Goal: Task Accomplishment & Management: Complete application form

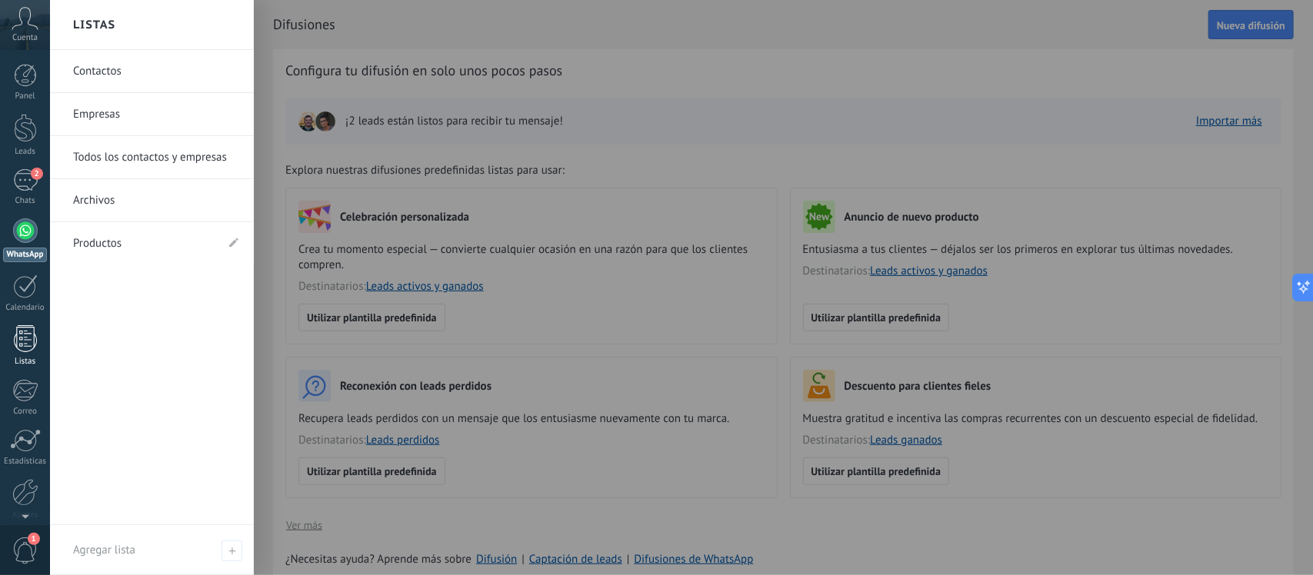
click at [18, 336] on div at bounding box center [25, 338] width 23 height 27
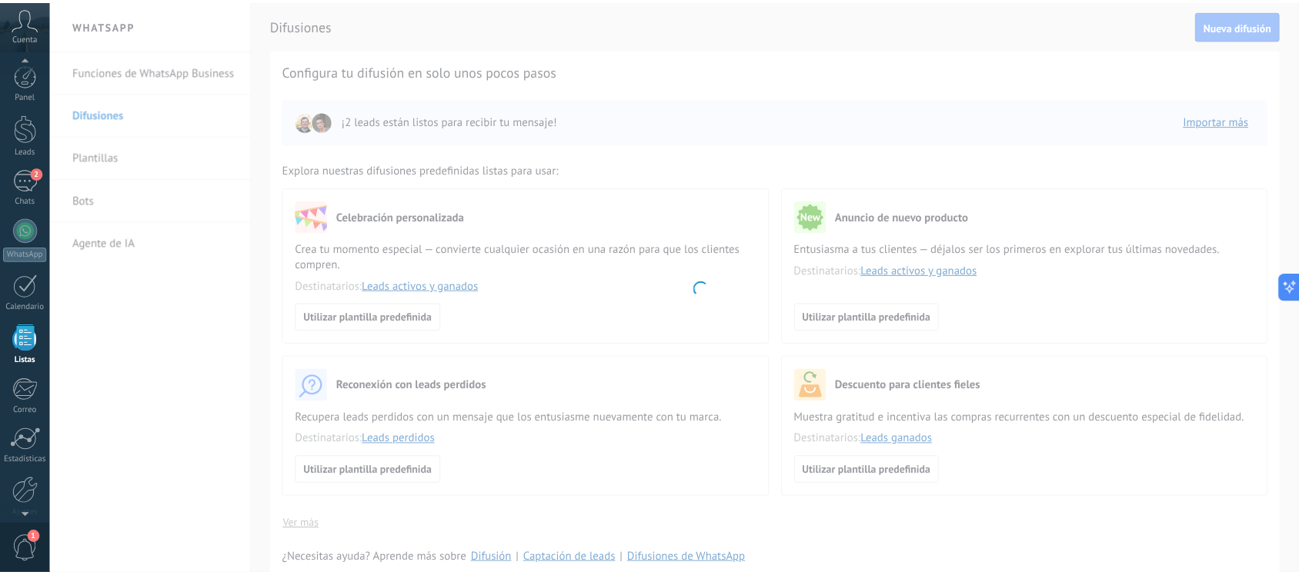
scroll to position [40, 0]
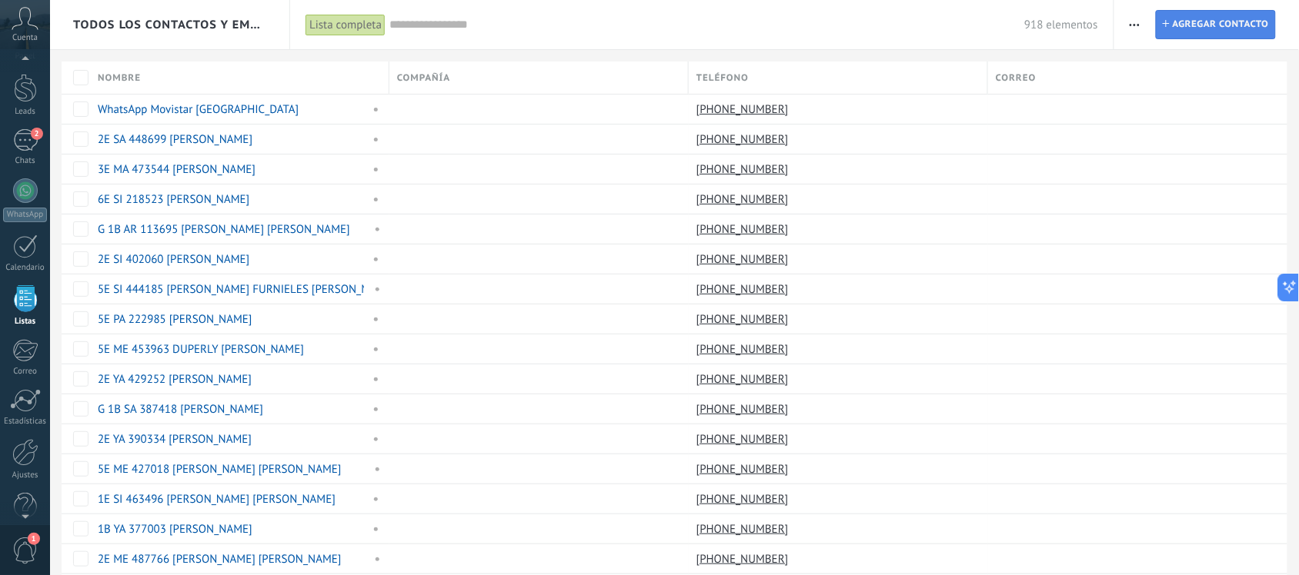
click at [1195, 17] on span "Agregar contacto" at bounding box center [1220, 25] width 96 height 28
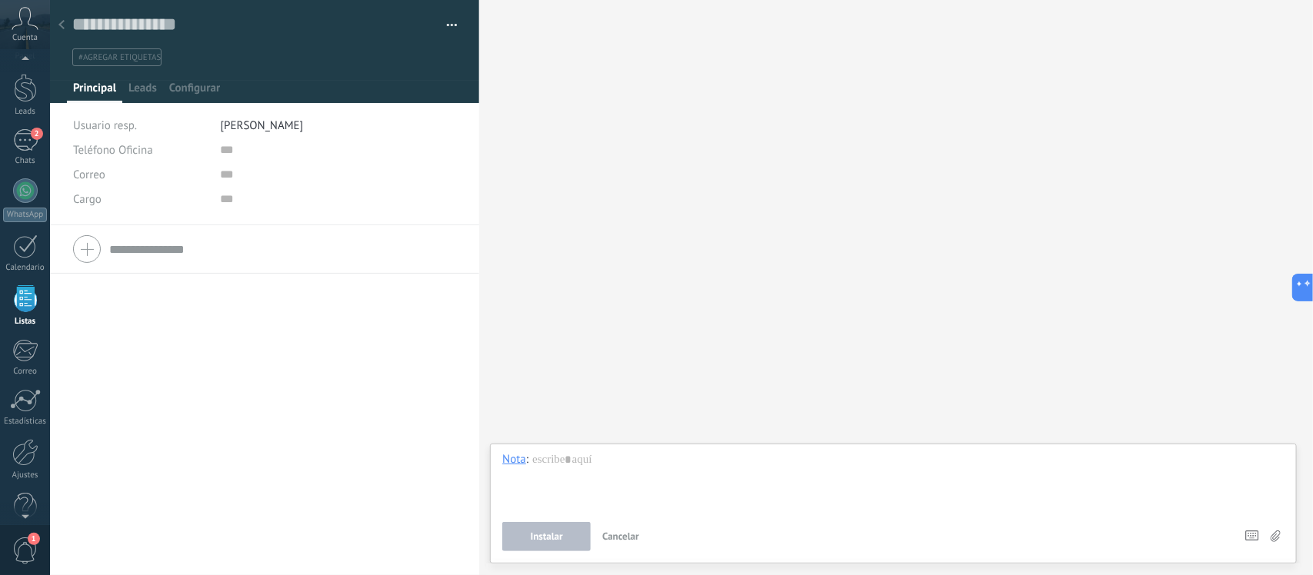
click at [92, 252] on div at bounding box center [264, 249] width 383 height 38
click at [81, 252] on div at bounding box center [264, 249] width 383 height 38
click at [138, 79] on div at bounding box center [265, 51] width 430 height 103
click at [141, 92] on span "Leads" at bounding box center [142, 92] width 28 height 22
click at [187, 90] on span "Configurar" at bounding box center [194, 92] width 51 height 22
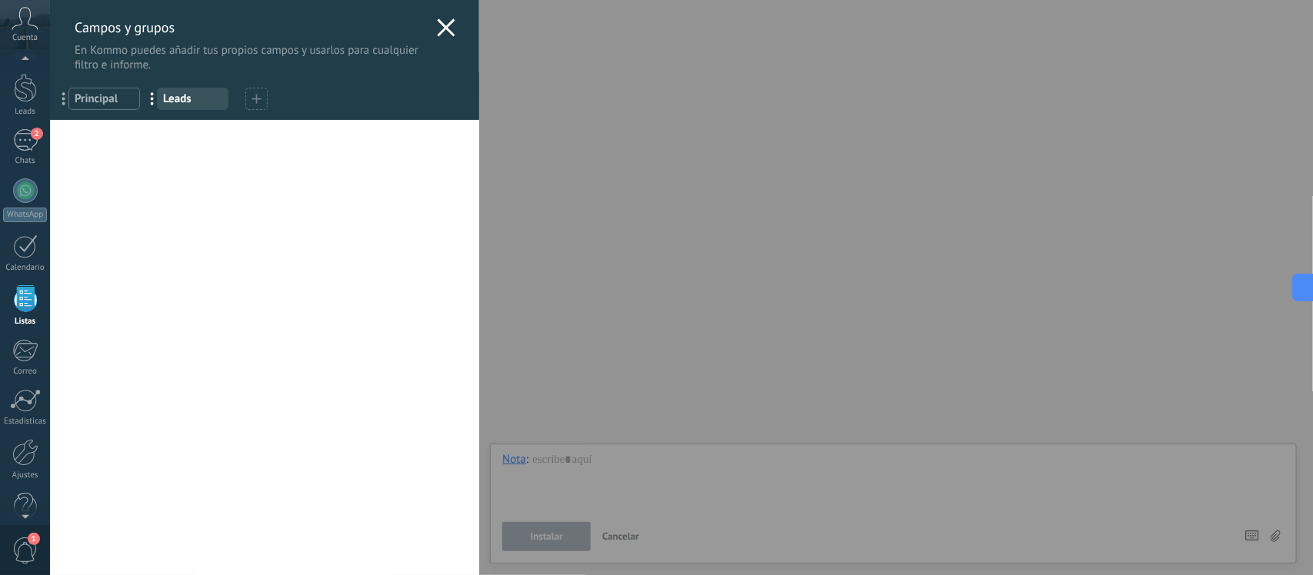
click at [444, 23] on icon at bounding box center [446, 27] width 18 height 18
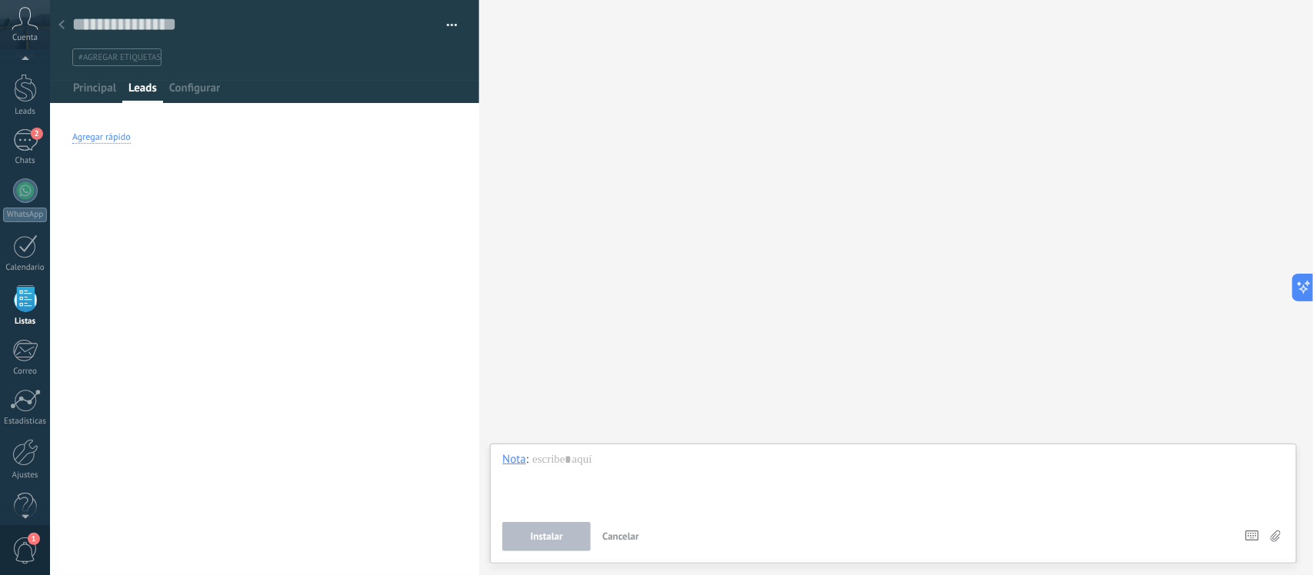
click at [94, 142] on div "Agregar rápido" at bounding box center [101, 138] width 58 height 12
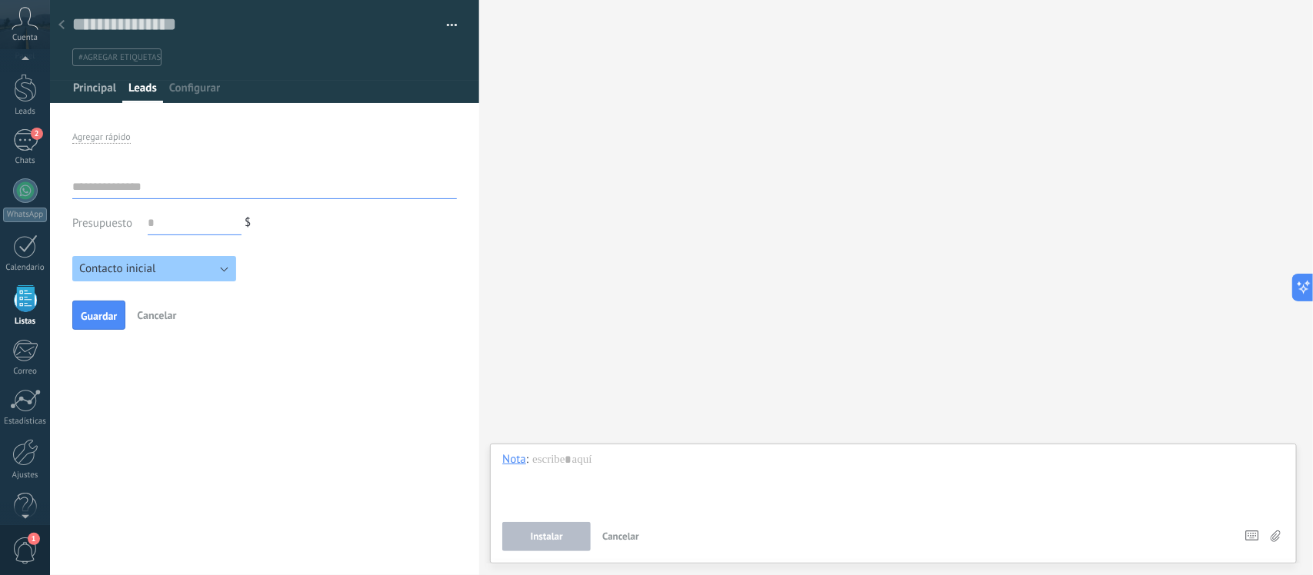
click at [90, 88] on span "Principal" at bounding box center [94, 92] width 43 height 22
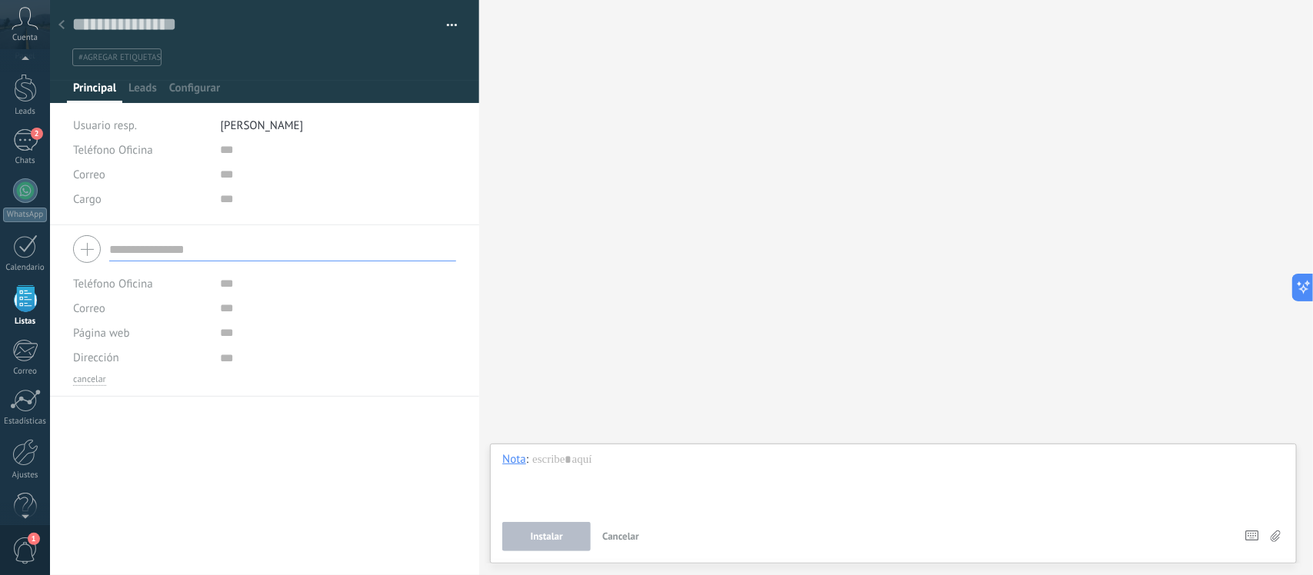
click at [68, 17] on div at bounding box center [62, 26] width 22 height 30
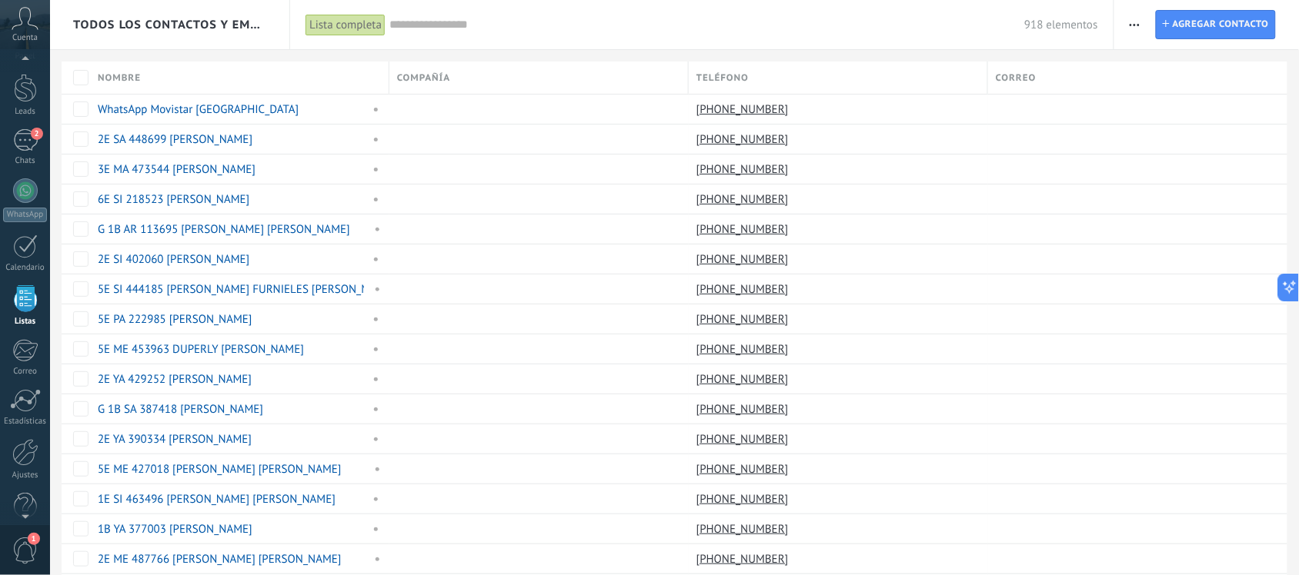
scroll to position [38, 0]
click at [23, 37] on span "Cuenta" at bounding box center [24, 38] width 25 height 10
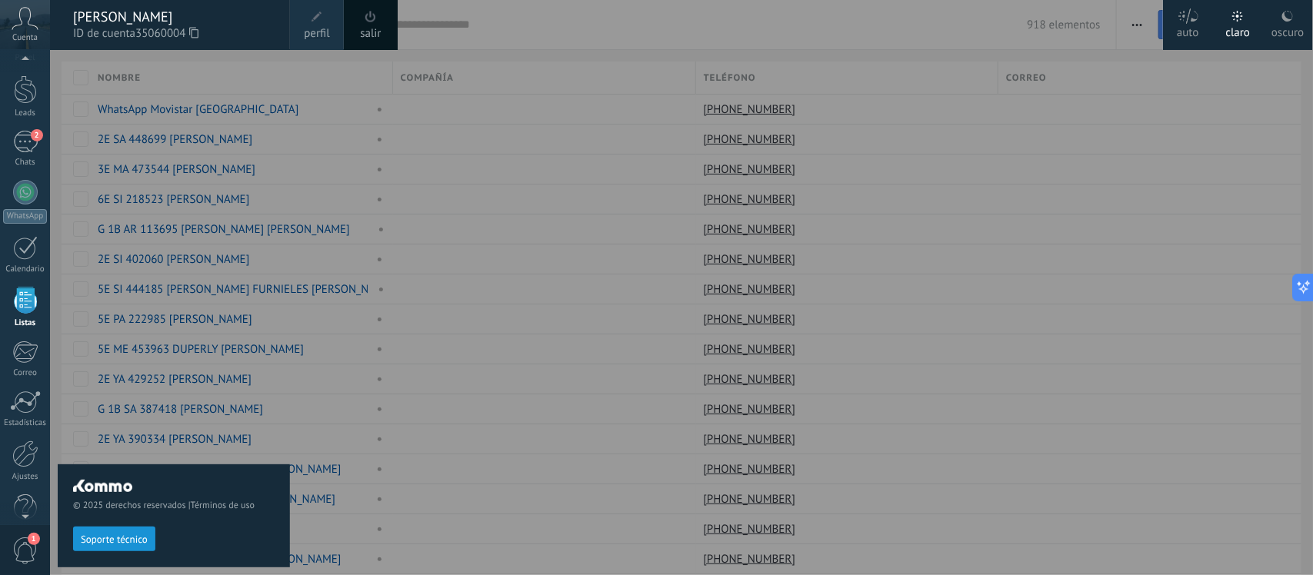
click at [331, 16] on link "perfil" at bounding box center [317, 25] width 54 height 50
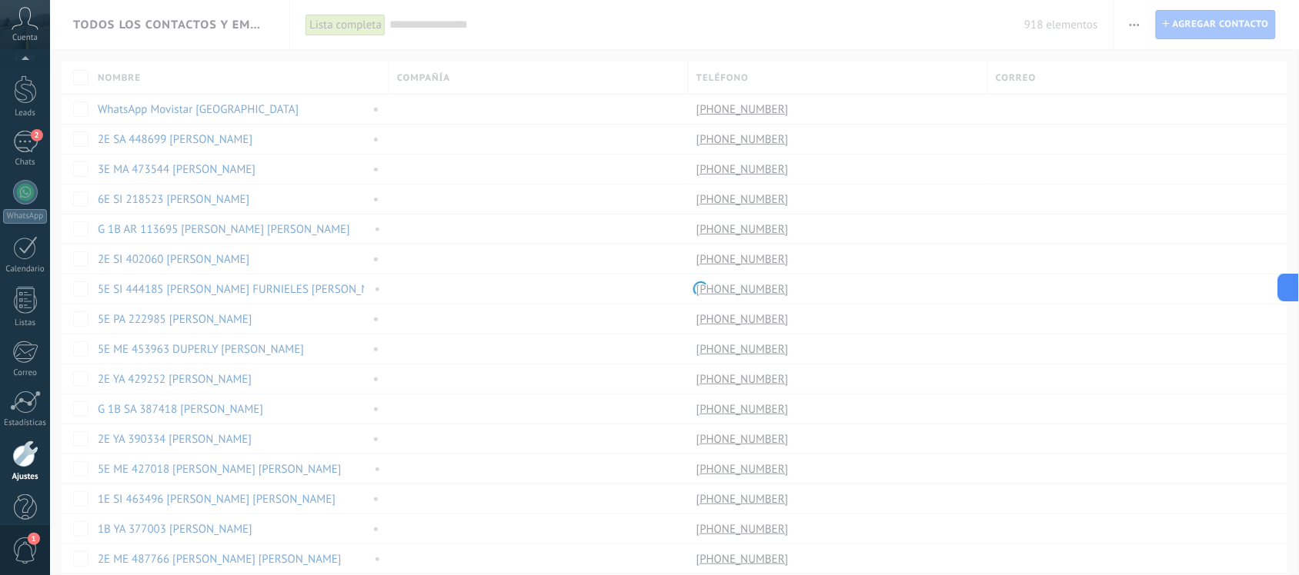
scroll to position [64, 0]
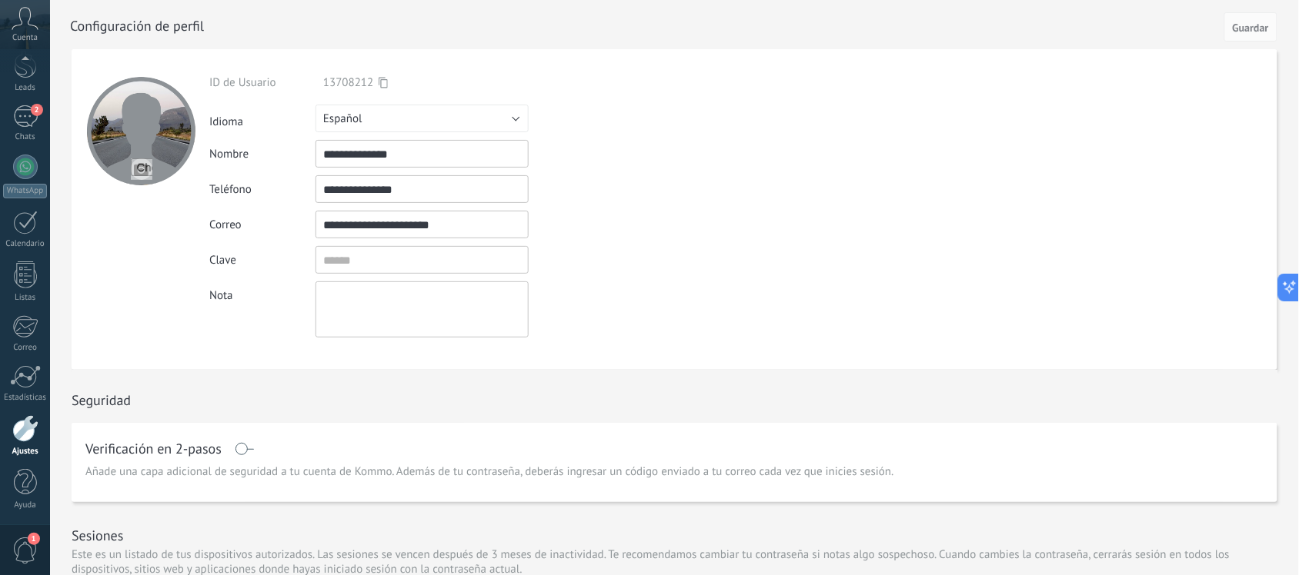
click at [20, 15] on icon at bounding box center [25, 18] width 27 height 23
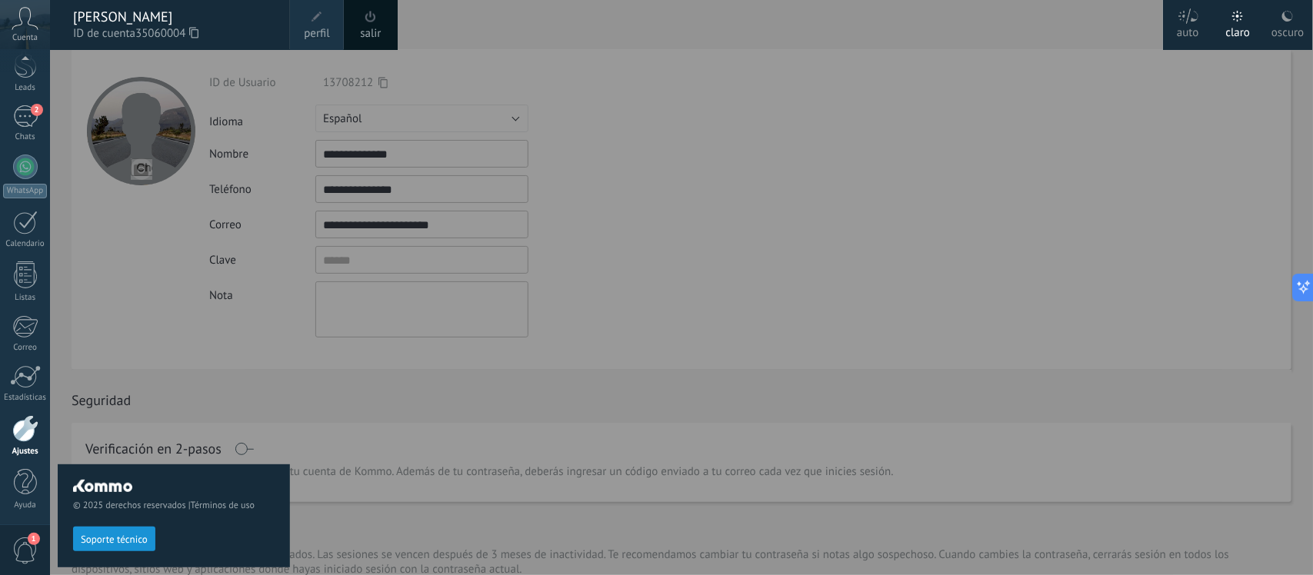
click at [322, 13] on span at bounding box center [317, 17] width 11 height 11
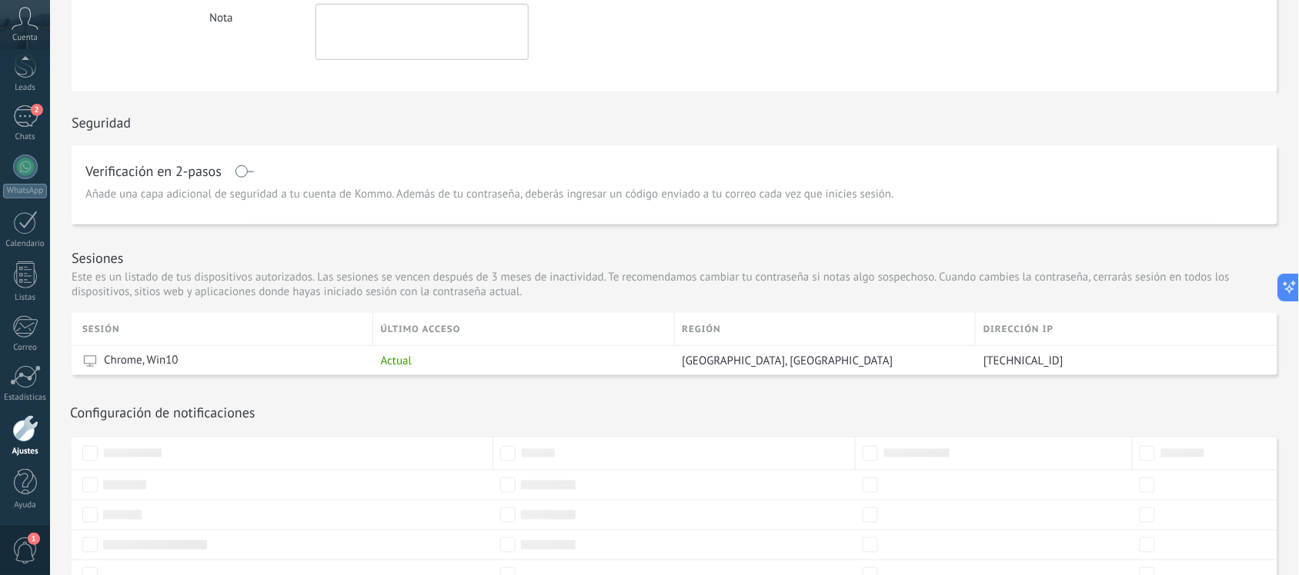
scroll to position [288, 0]
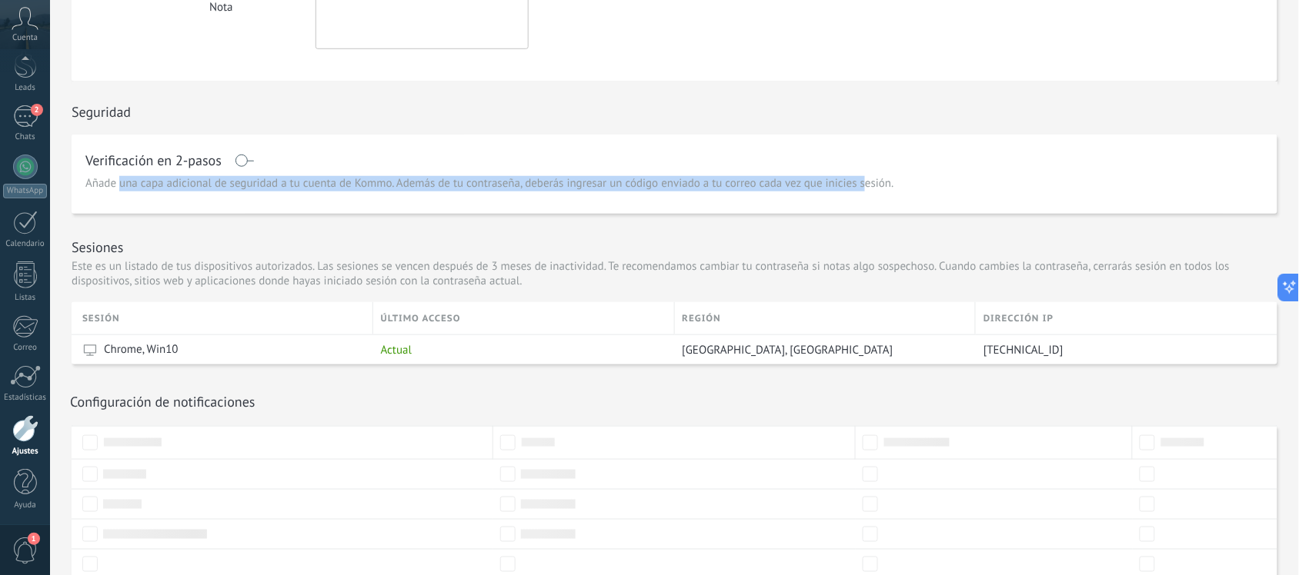
drag, startPoint x: 118, startPoint y: 181, endPoint x: 852, endPoint y: 187, distance: 733.9
click at [863, 185] on span "Añade una capa adicional de seguridad a tu cuenta de Kommo. Además de tu contra…" at bounding box center [489, 183] width 809 height 15
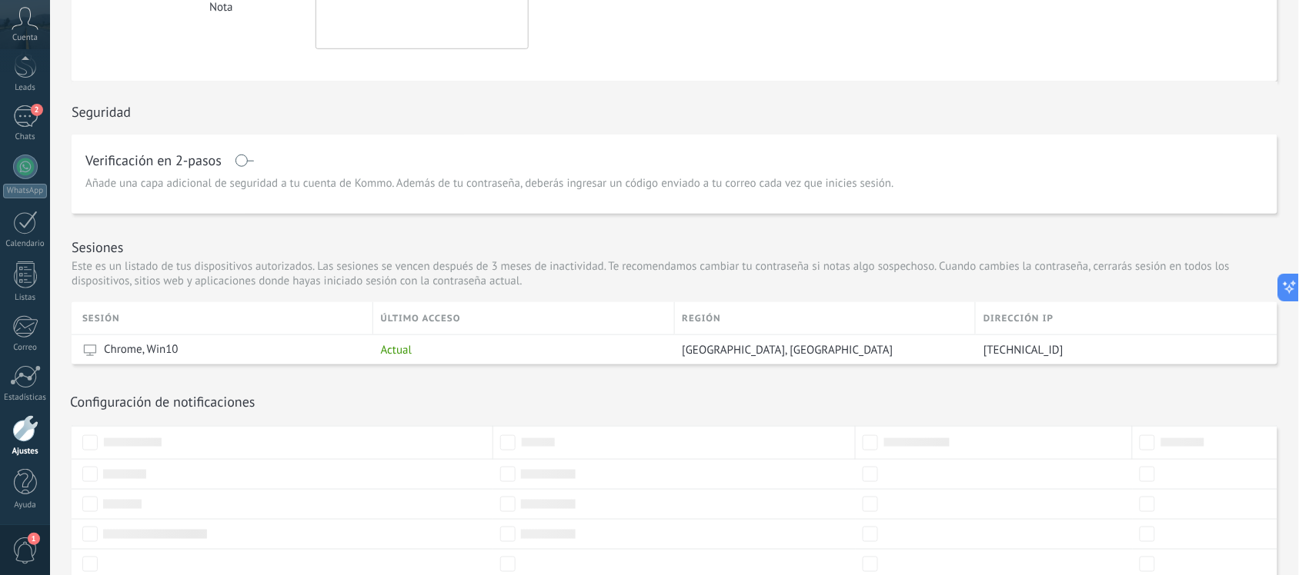
click at [524, 154] on div "Verificación en 2-pasos" at bounding box center [674, 160] width 1178 height 25
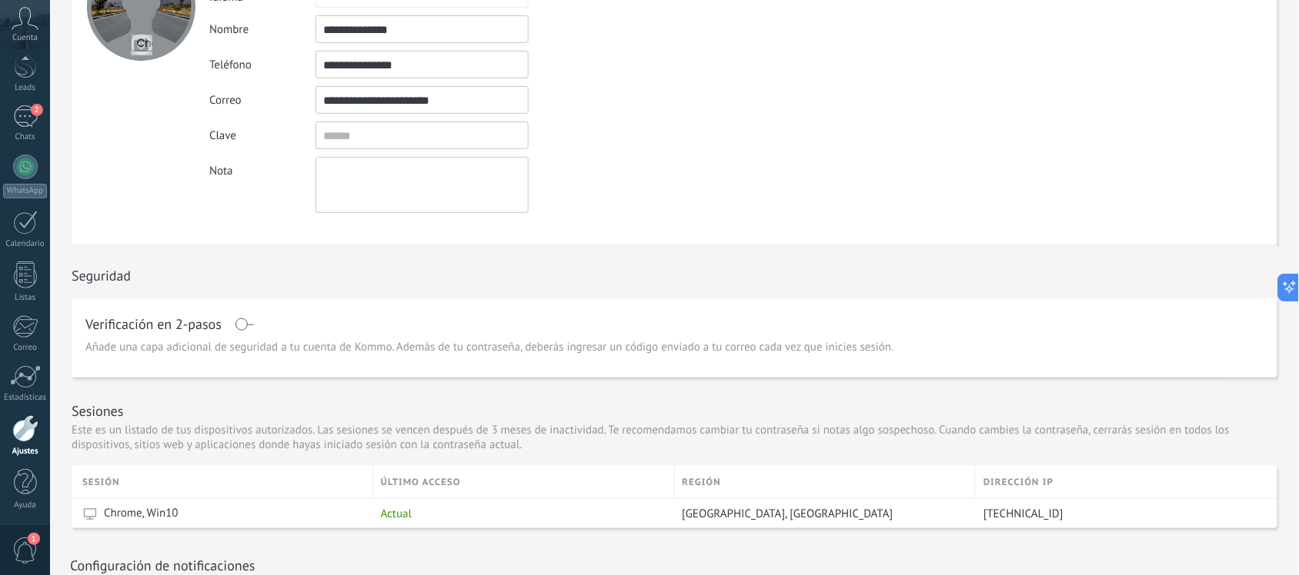
scroll to position [0, 0]
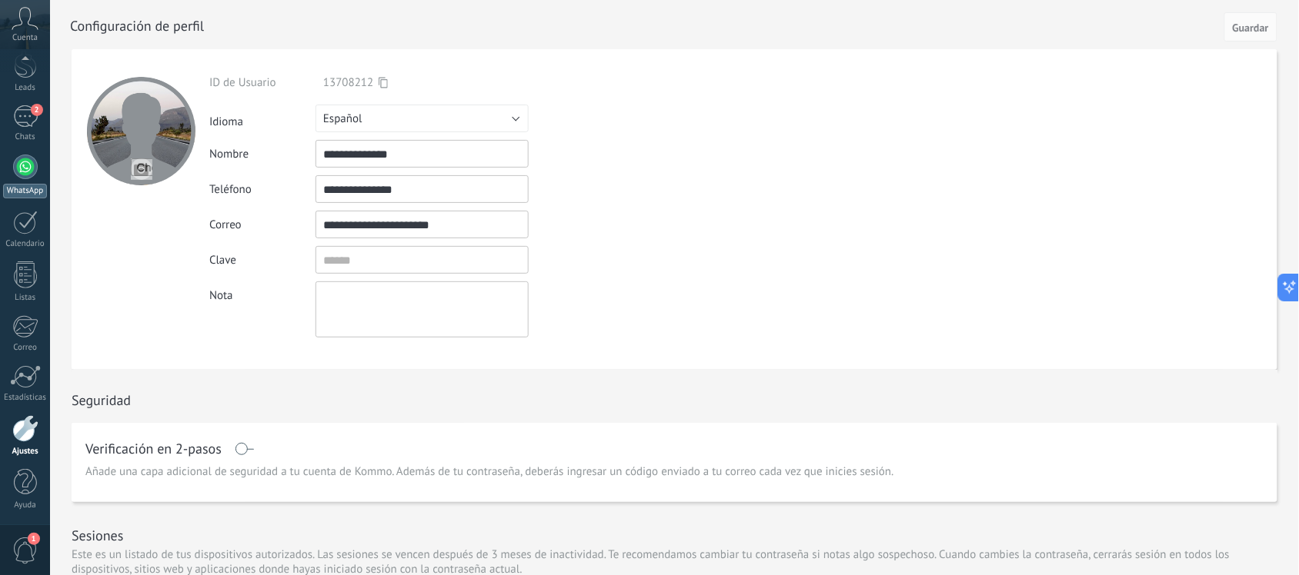
click at [27, 172] on div at bounding box center [25, 167] width 25 height 25
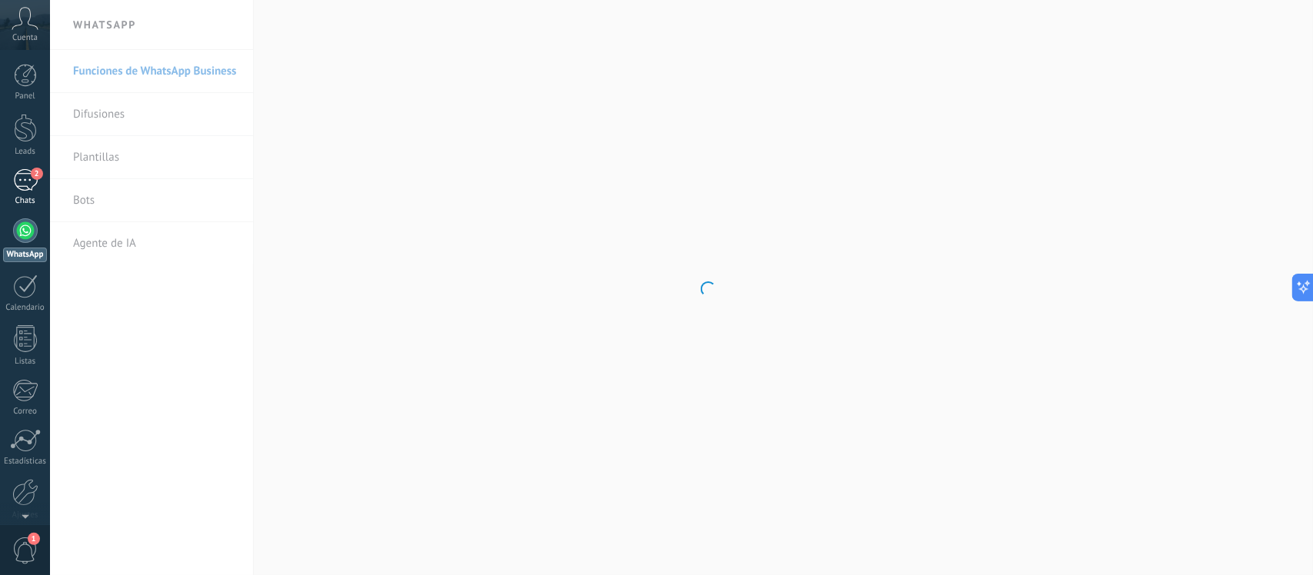
click at [18, 182] on div "2" at bounding box center [25, 180] width 25 height 22
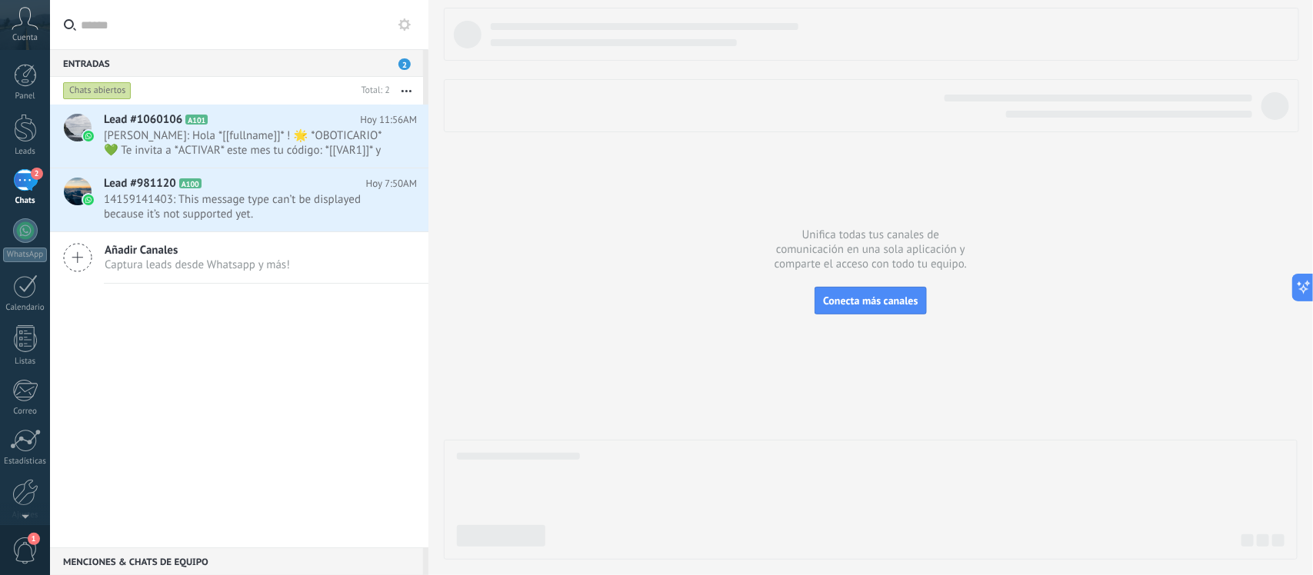
click at [24, 182] on div "2" at bounding box center [25, 180] width 25 height 22
click at [25, 136] on div at bounding box center [25, 128] width 23 height 28
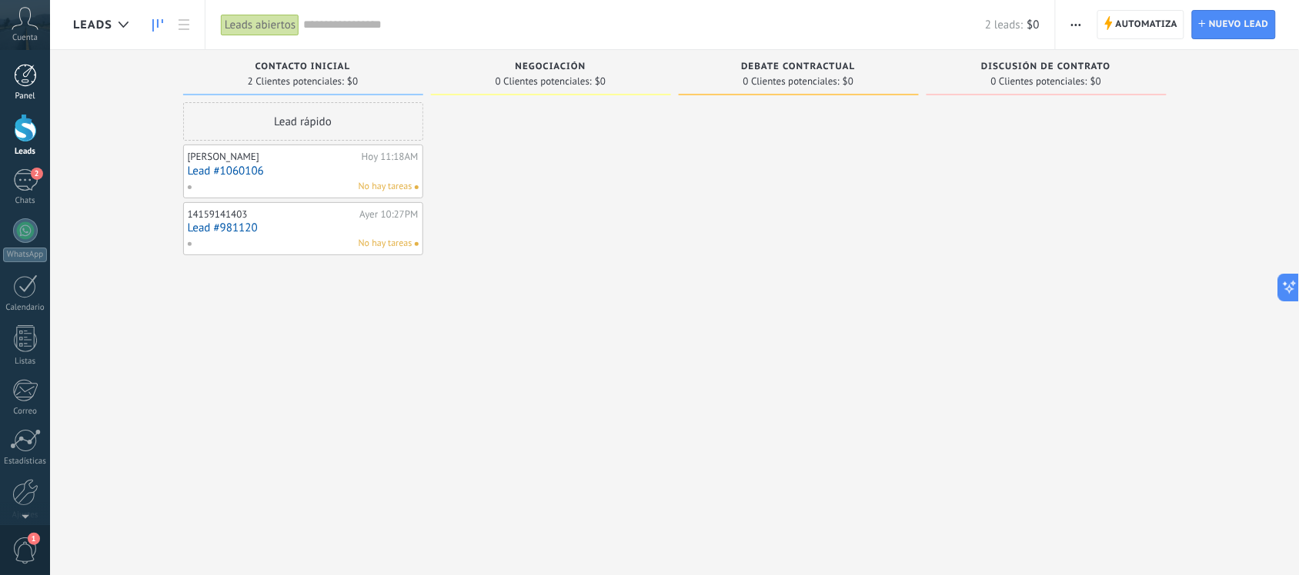
click at [23, 83] on div at bounding box center [25, 75] width 23 height 23
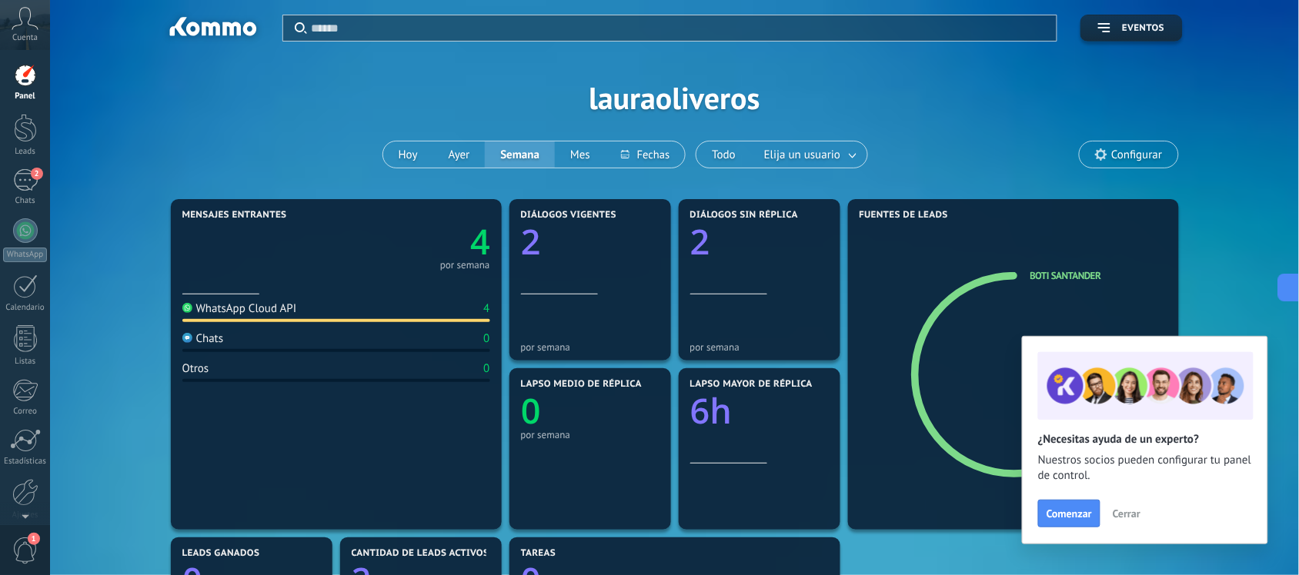
click at [21, 23] on icon at bounding box center [25, 18] width 27 height 23
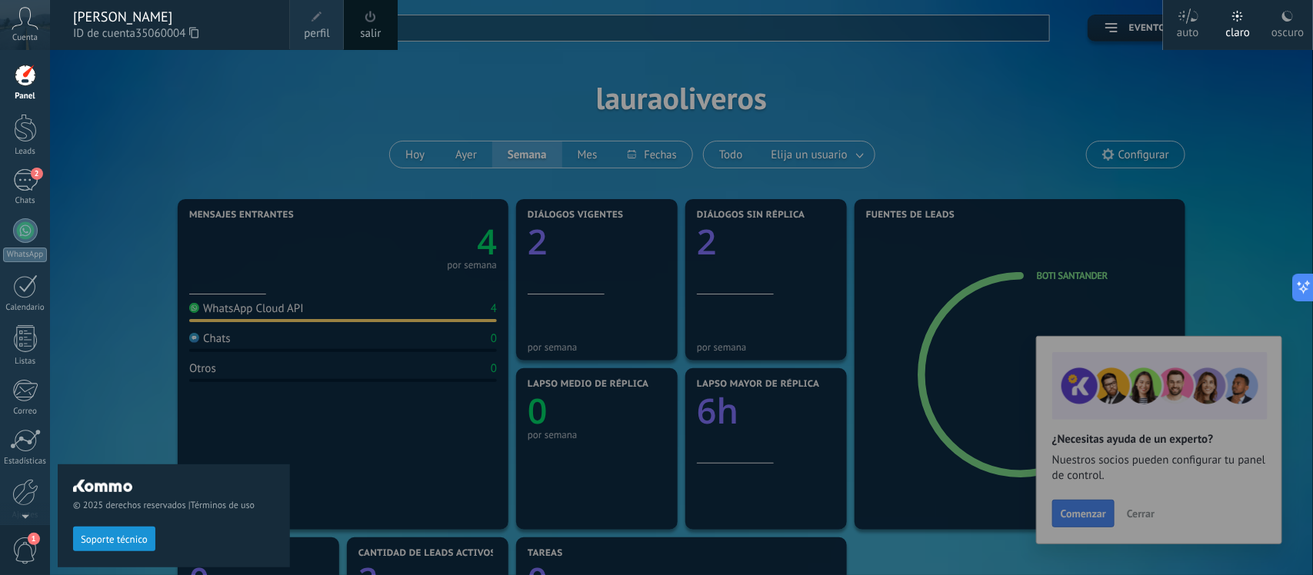
click at [1137, 514] on div at bounding box center [706, 287] width 1313 height 575
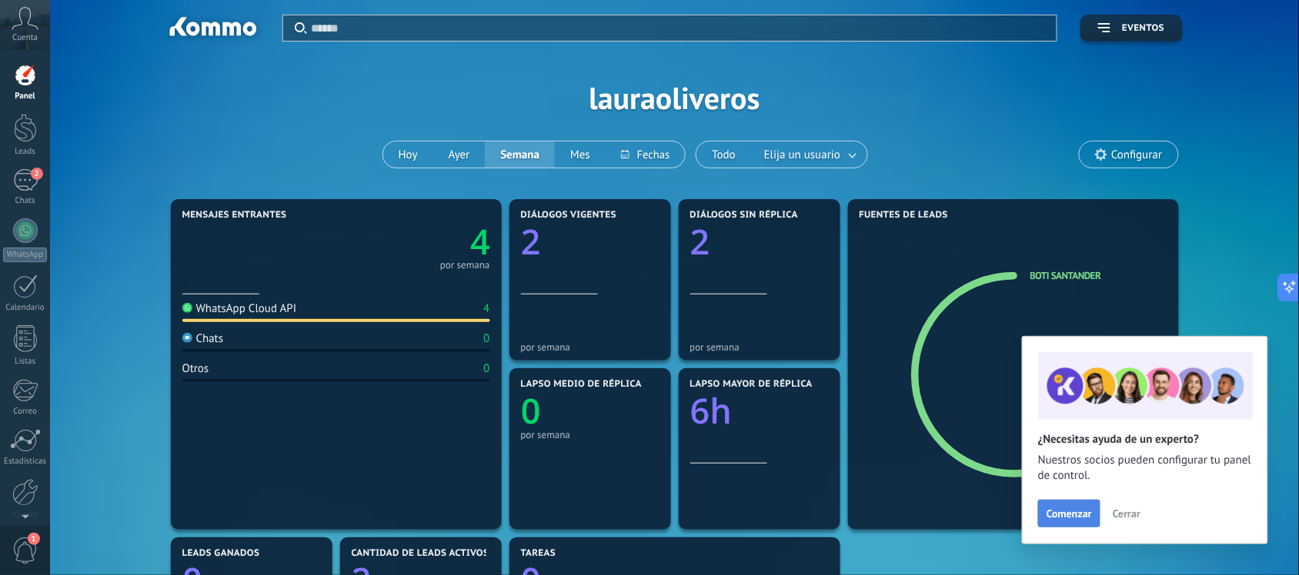
click at [1060, 515] on span "Comenzar" at bounding box center [1068, 513] width 45 height 11
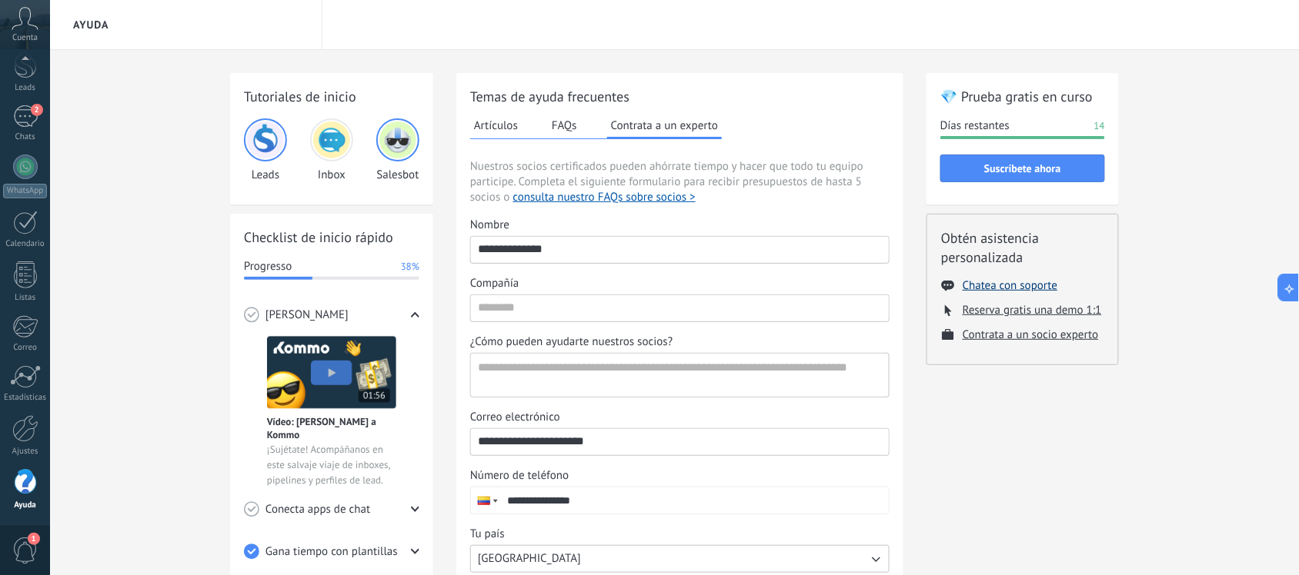
click at [1016, 288] on button "Chatea con soporte" at bounding box center [1009, 285] width 95 height 15
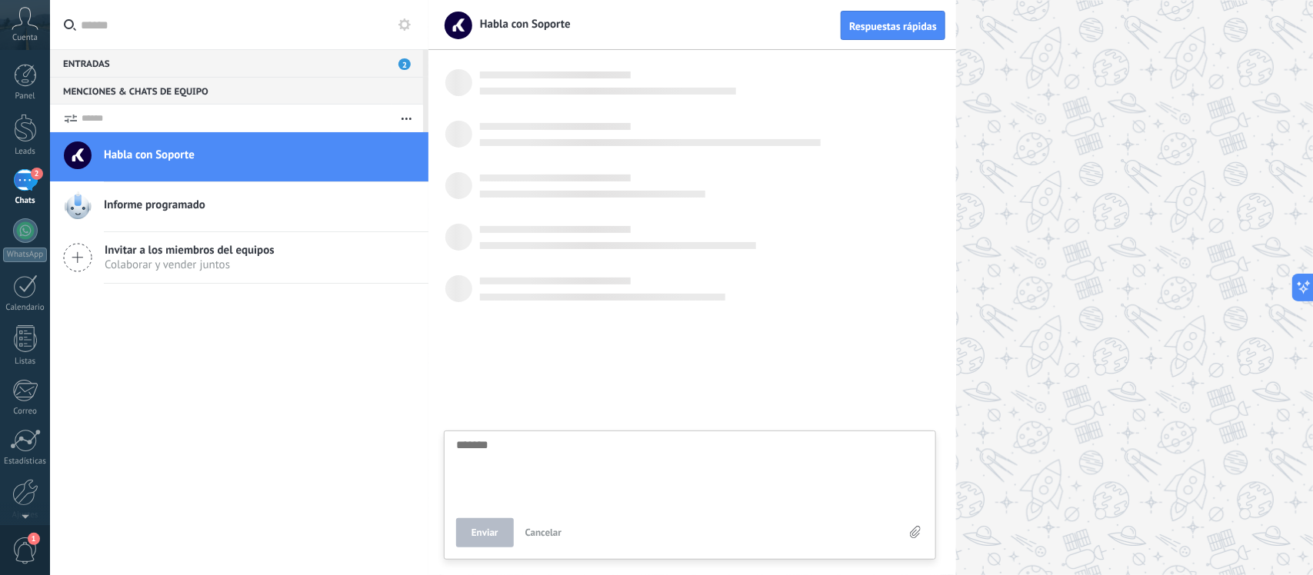
scroll to position [14, 0]
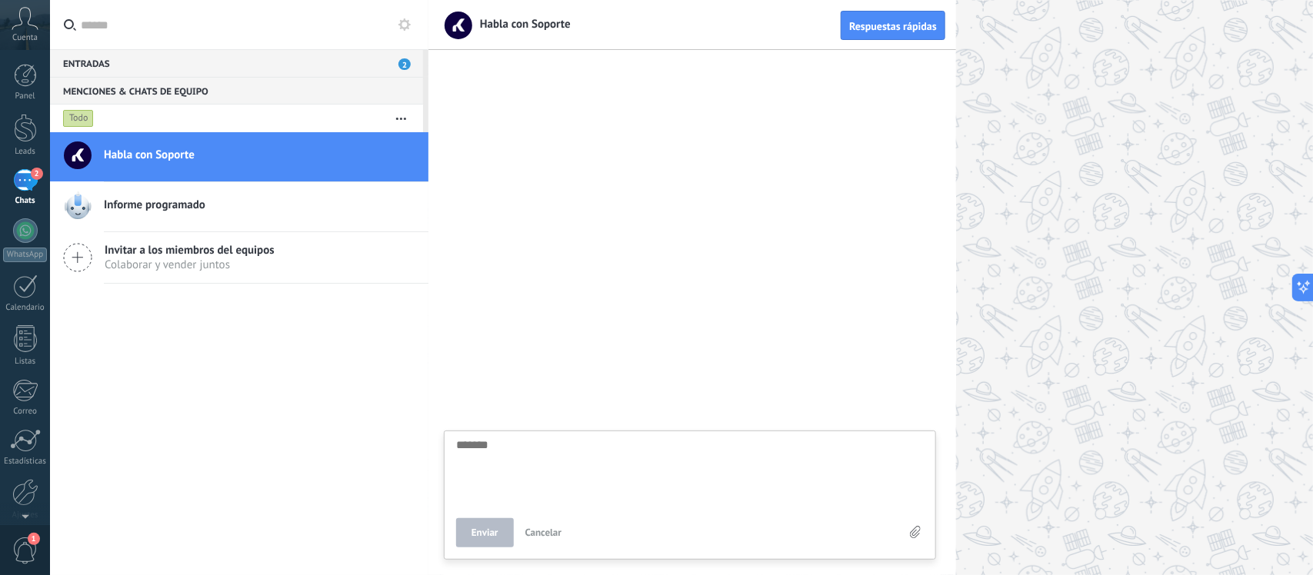
type textarea "*"
type textarea "**"
type textarea "***"
type textarea "****"
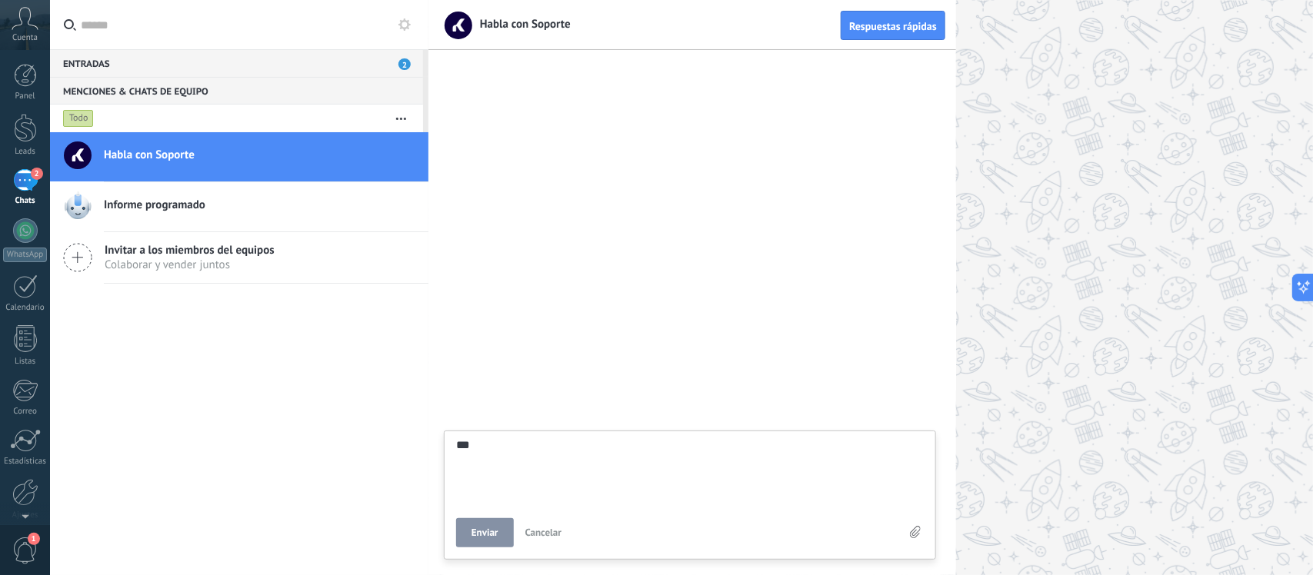
type textarea "****"
type textarea "***"
type textarea "**"
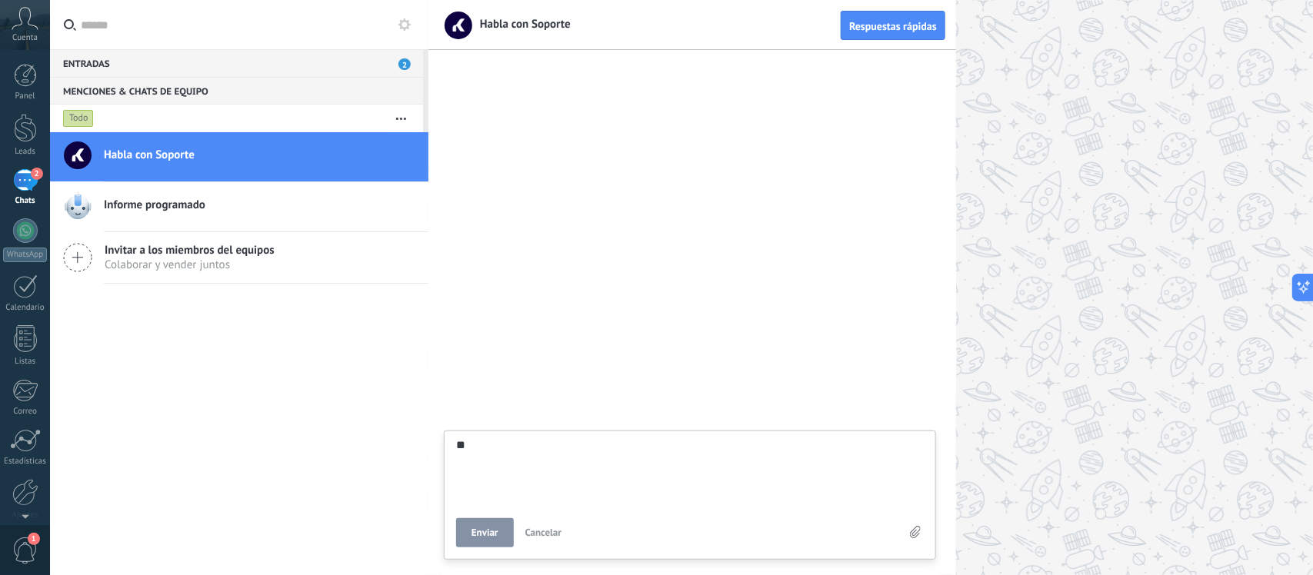
type textarea "*"
type textarea "*******"
type textarea "*"
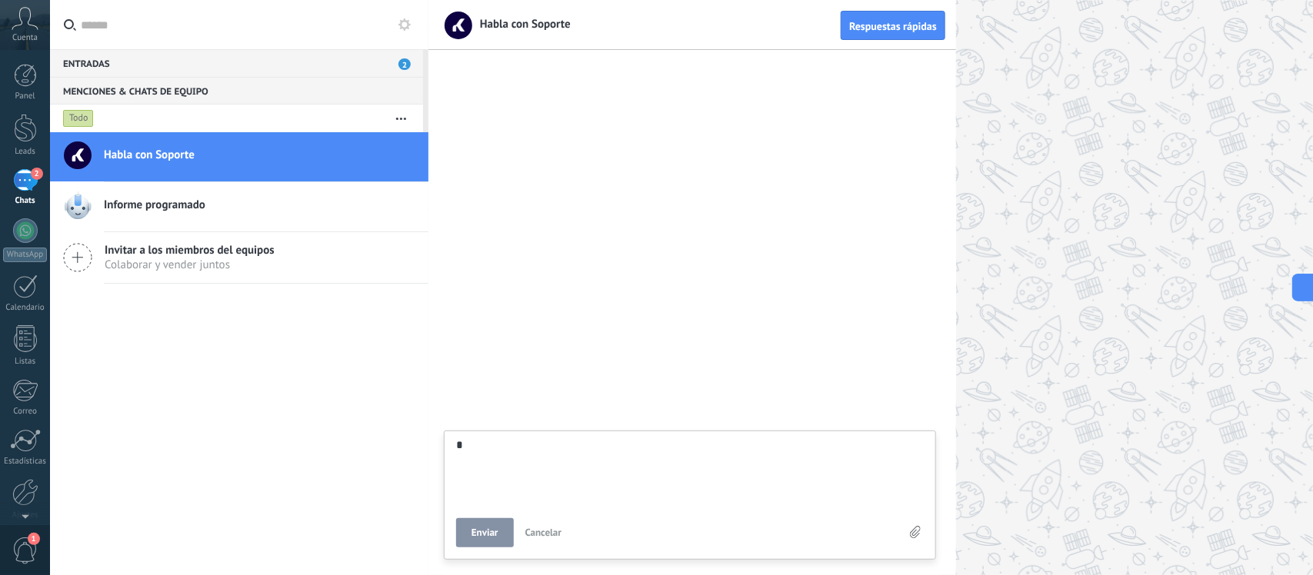
type textarea "**"
type textarea "***"
type textarea "****"
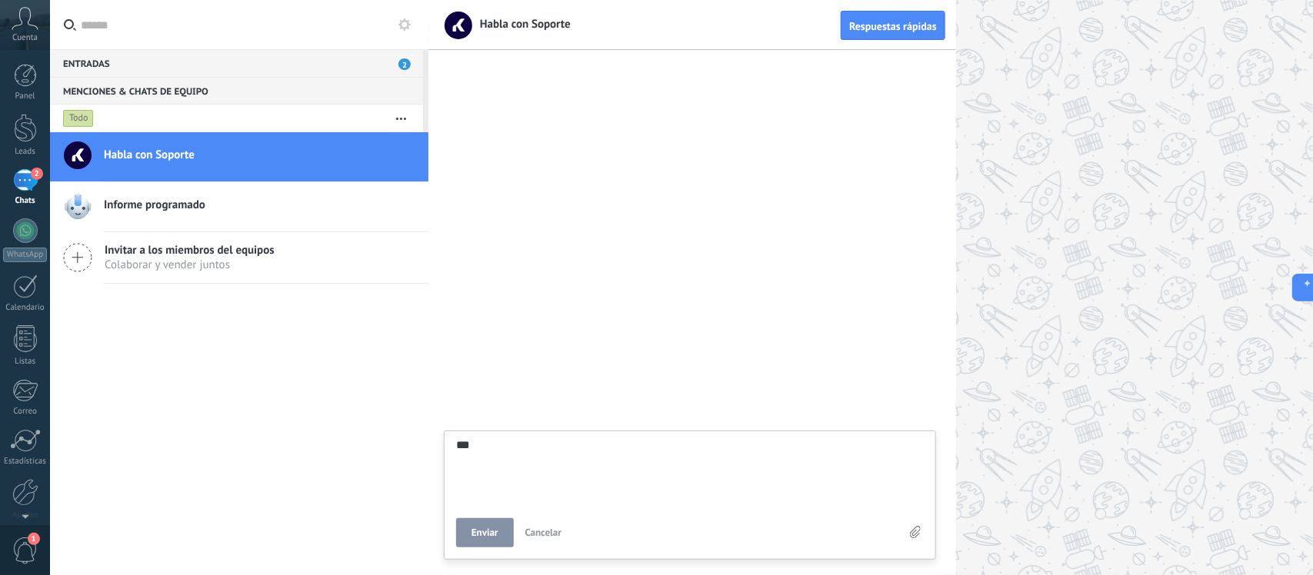
type textarea "****"
click at [485, 535] on span "Enviar" at bounding box center [485, 533] width 27 height 11
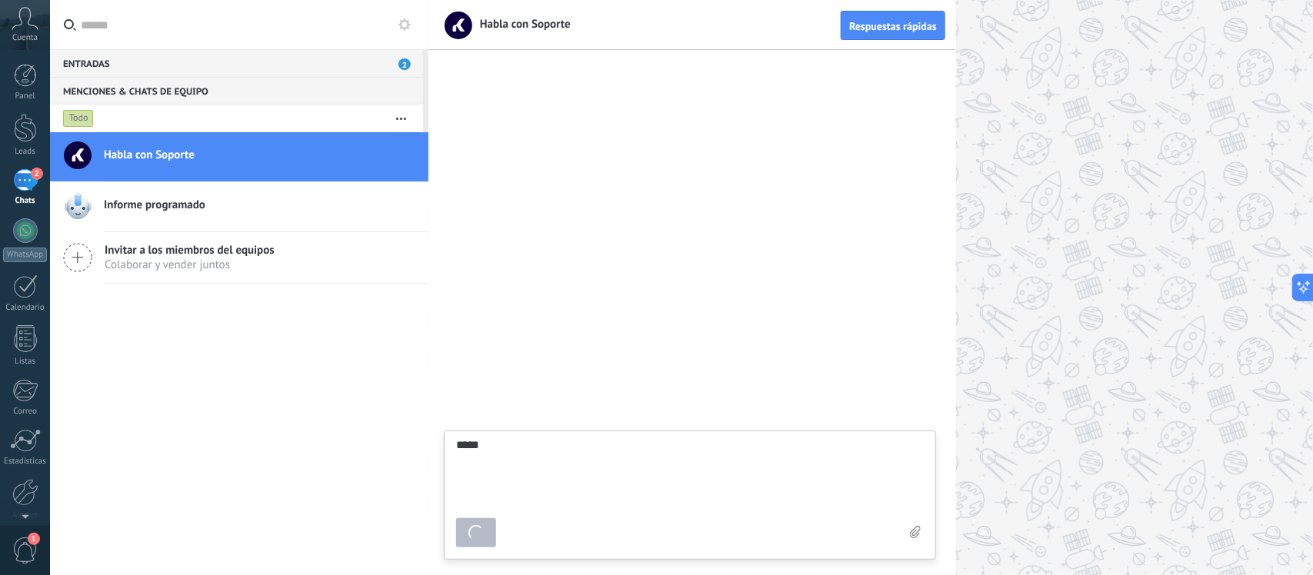
type textarea "*******"
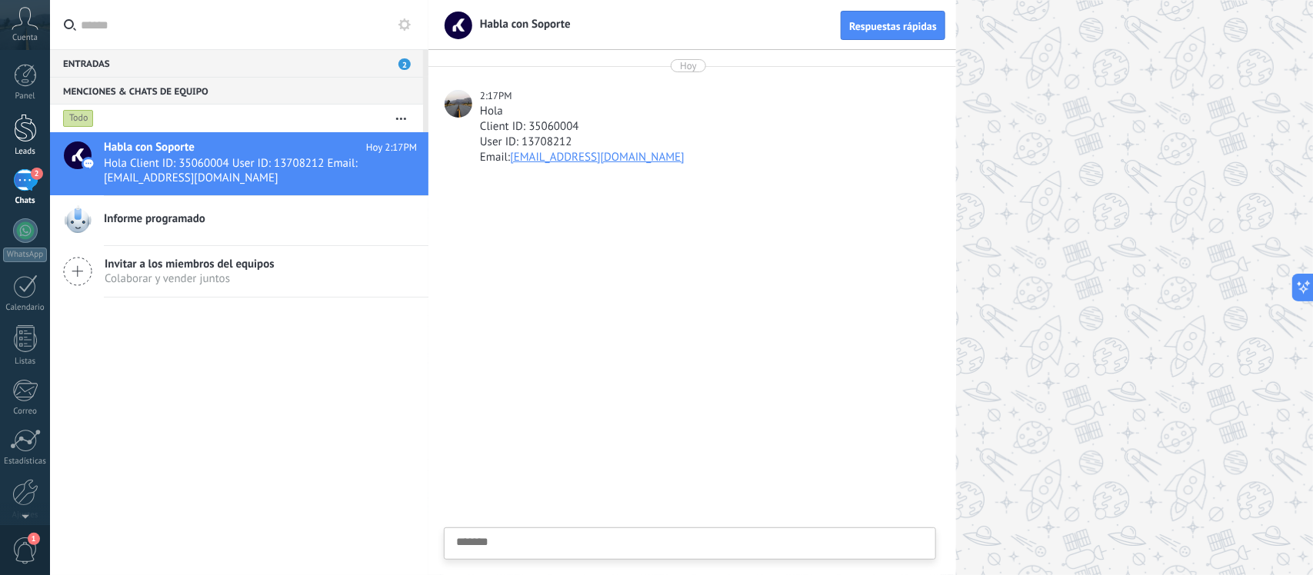
click at [25, 132] on div at bounding box center [25, 128] width 23 height 28
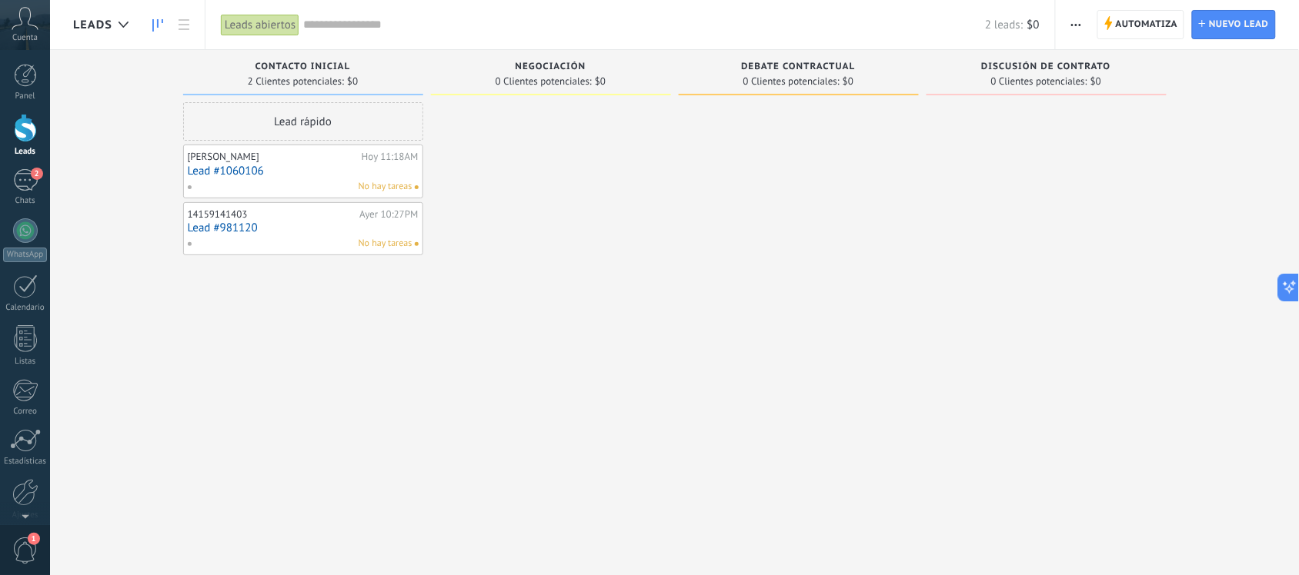
click at [1071, 16] on span "button" at bounding box center [1076, 24] width 10 height 29
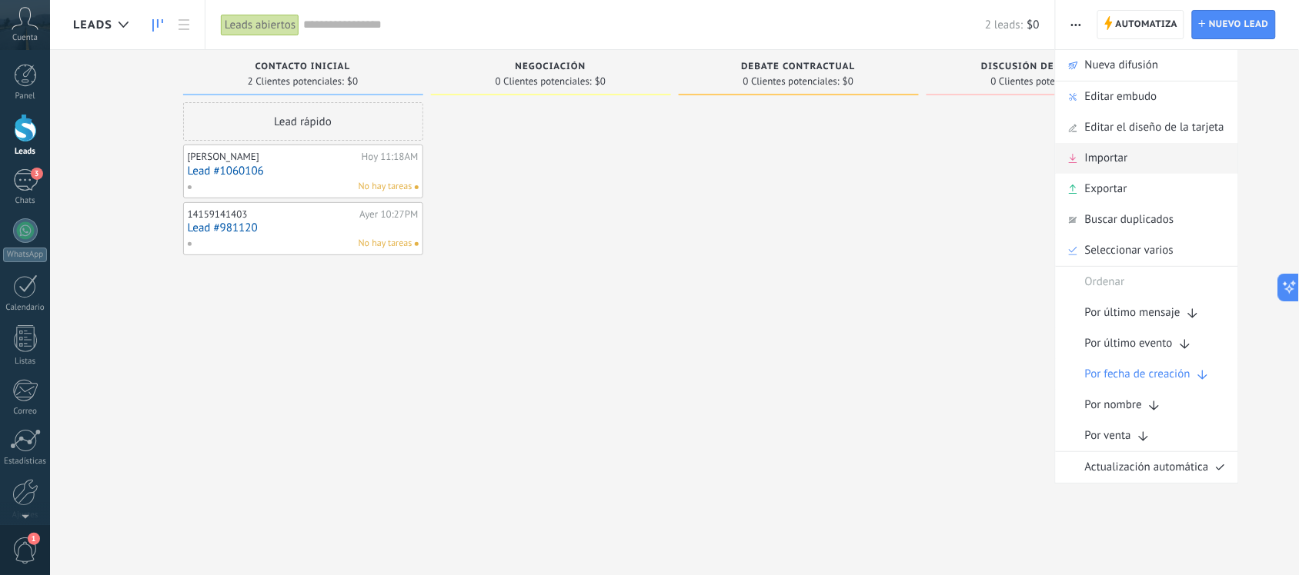
click at [1102, 160] on span "Importar" at bounding box center [1106, 158] width 43 height 31
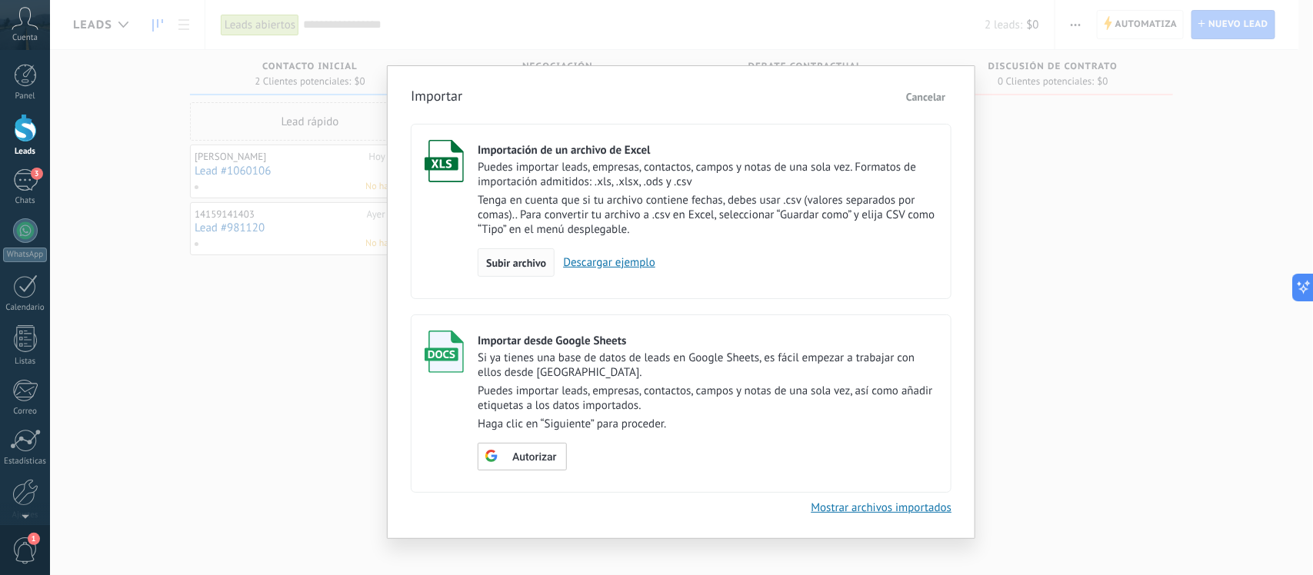
click at [497, 258] on span "Subir archivo" at bounding box center [516, 263] width 60 height 11
click at [0, 0] on input "Importación de un archivo de Excel Puedes importar leads, empresas, contactos, …" at bounding box center [0, 0] width 0 height 0
click at [602, 263] on link "Descargar ejemplo" at bounding box center [605, 262] width 101 height 15
click at [514, 258] on span "Subir archivo" at bounding box center [516, 263] width 60 height 11
click at [0, 0] on input "Importación de un archivo de Excel Puedes importar leads, empresas, contactos, …" at bounding box center [0, 0] width 0 height 0
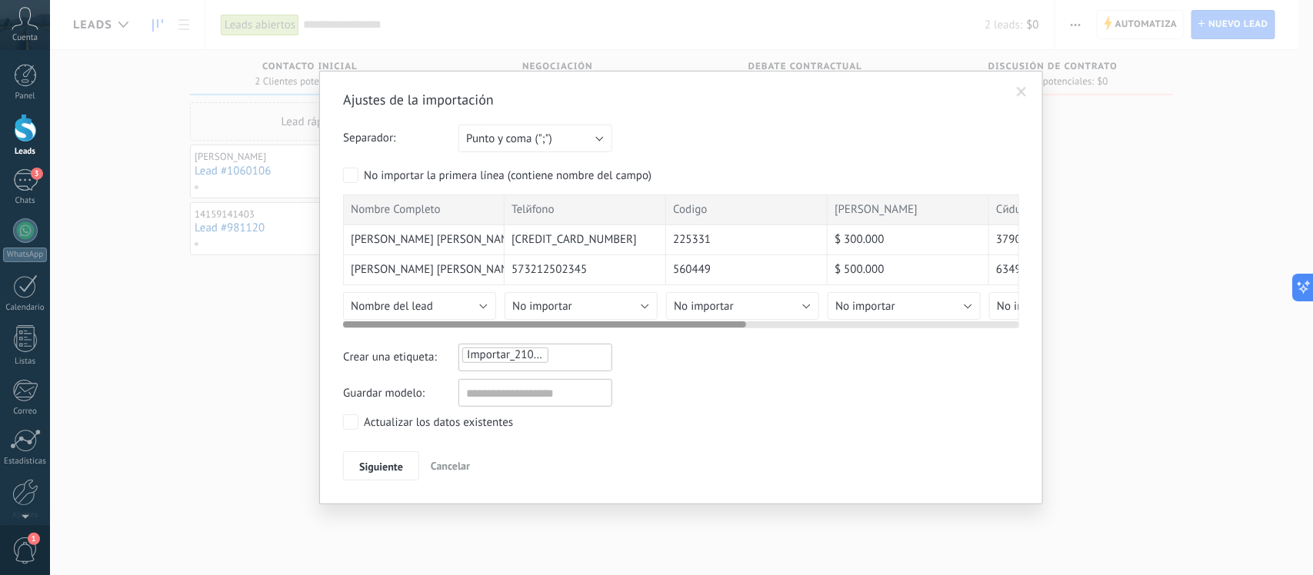
drag, startPoint x: 718, startPoint y: 328, endPoint x: 543, endPoint y: 291, distance: 178.5
click at [551, 351] on div "Ajustes de la importación Separador: Punto y coma (";") Coma (",") Tabulación (…" at bounding box center [681, 286] width 676 height 390
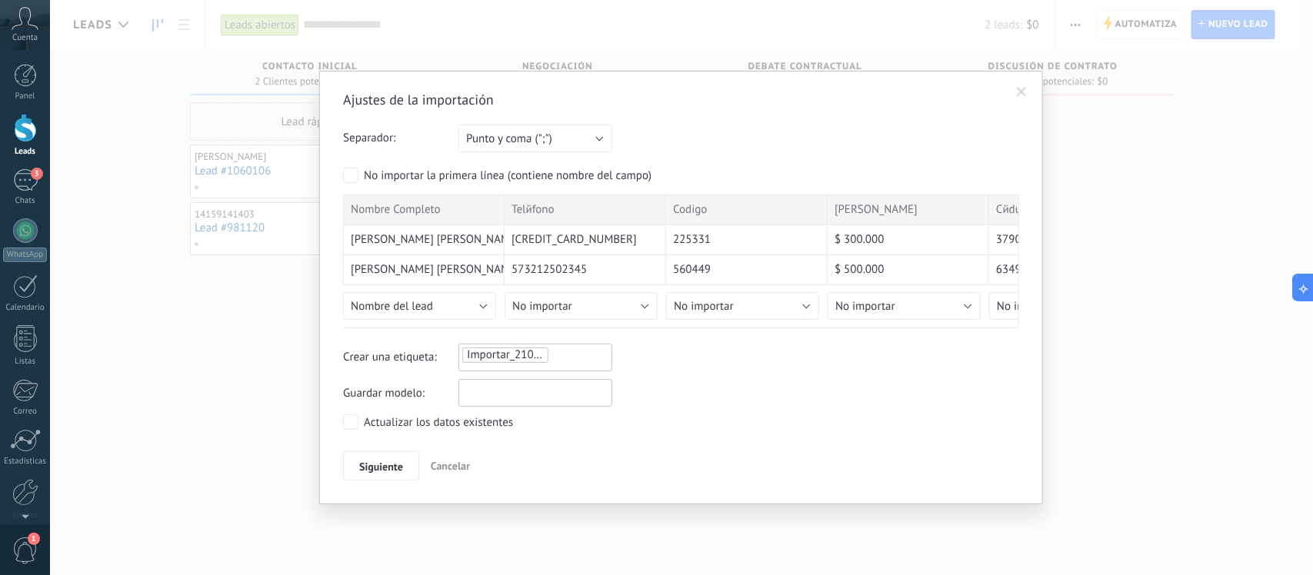
click at [514, 400] on input "text" at bounding box center [535, 393] width 154 height 28
type input "**********"
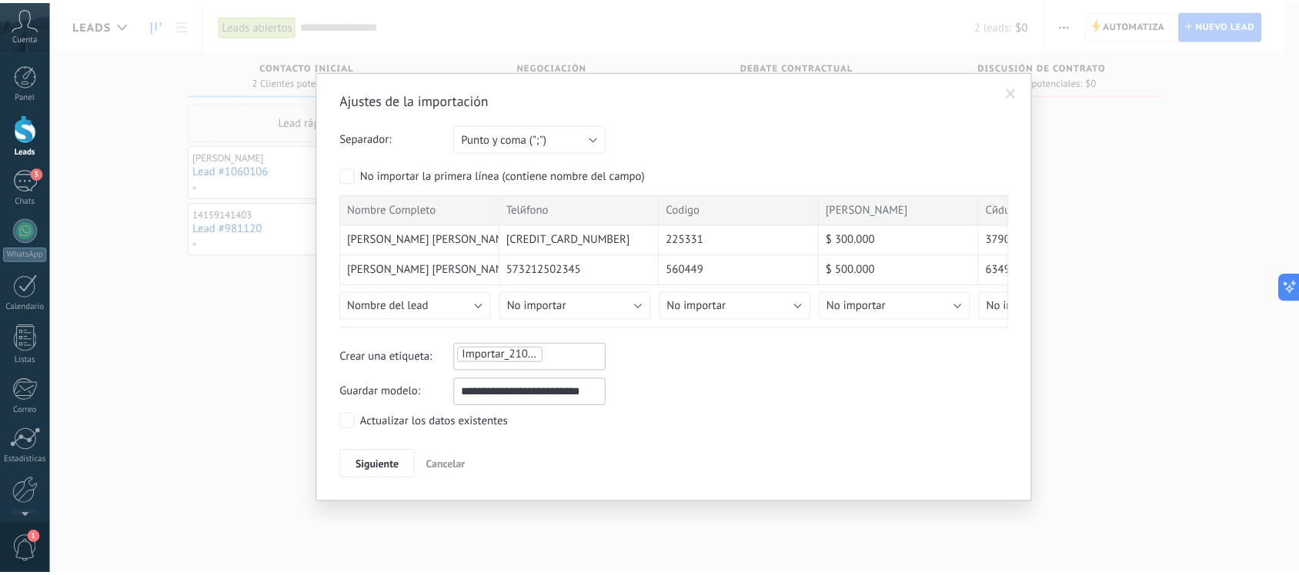
scroll to position [0, 0]
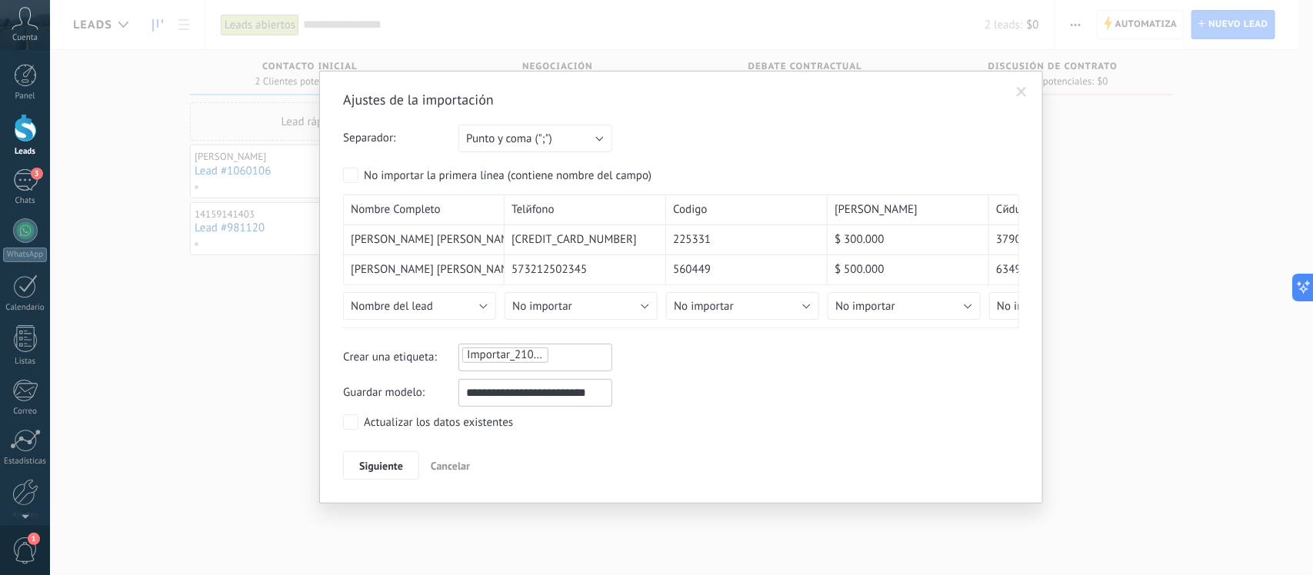
click at [360, 182] on label "No importar la primera línea (contiene nombre del campo)" at bounding box center [497, 175] width 308 height 15
click at [378, 471] on span "Siguiente" at bounding box center [381, 466] width 44 height 11
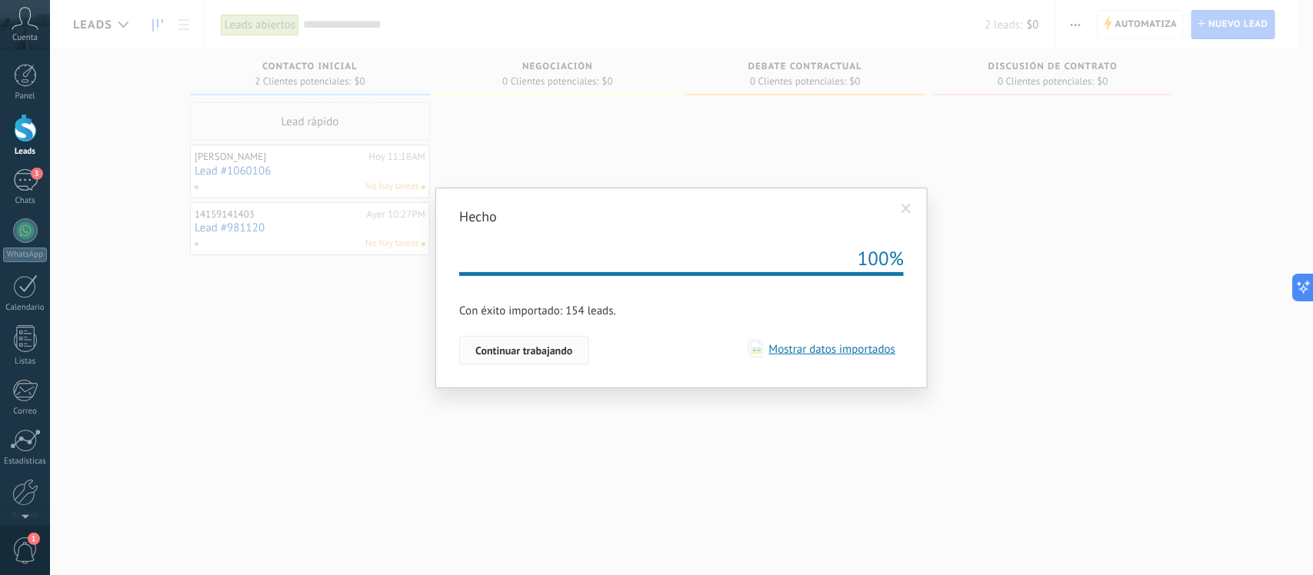
click at [509, 355] on span "Continuar trabajando" at bounding box center [523, 350] width 97 height 11
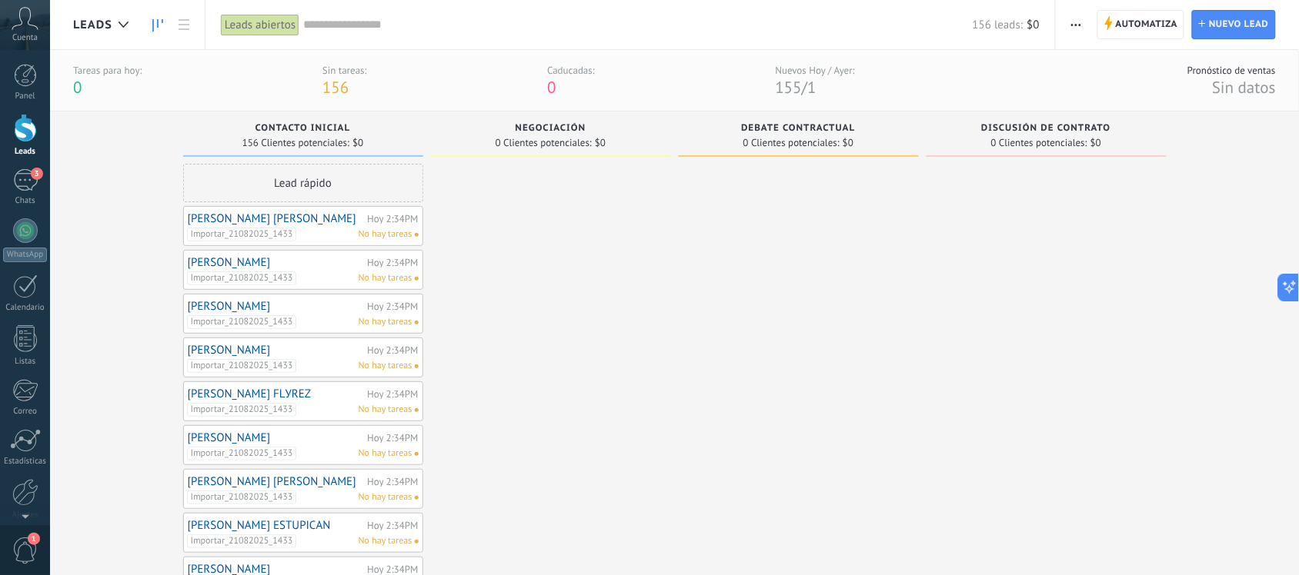
click at [250, 217] on link "LUISA FERNANDA TRIANA" at bounding box center [276, 218] width 176 height 13
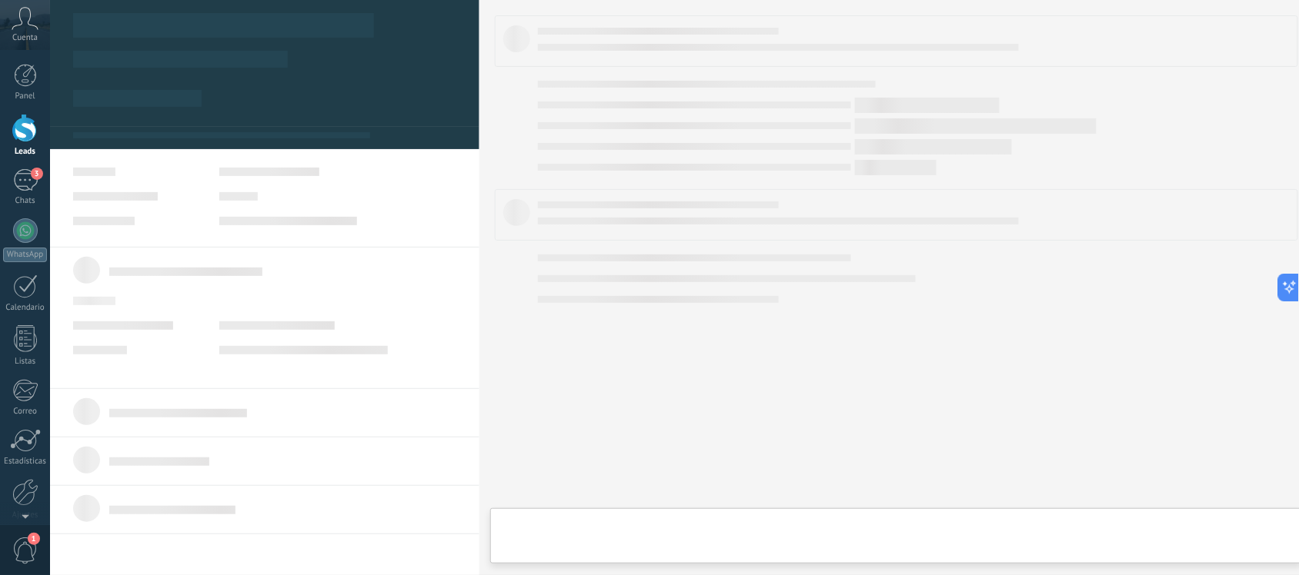
click at [290, 228] on span "Importar_21082025_1433" at bounding box center [242, 235] width 110 height 14
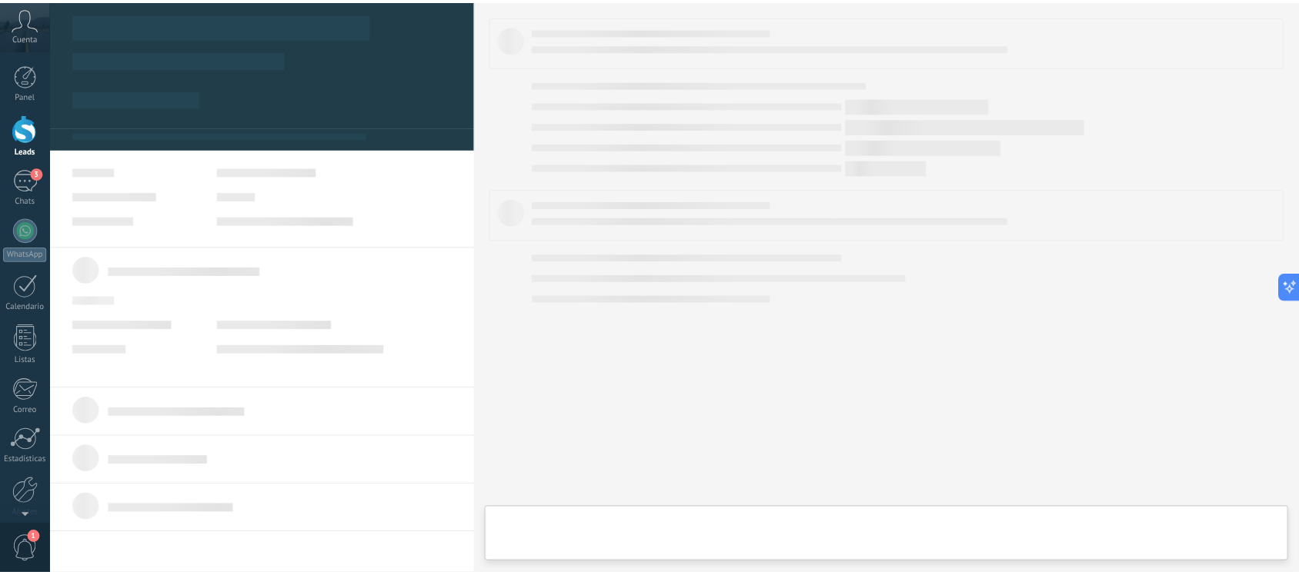
scroll to position [23, 0]
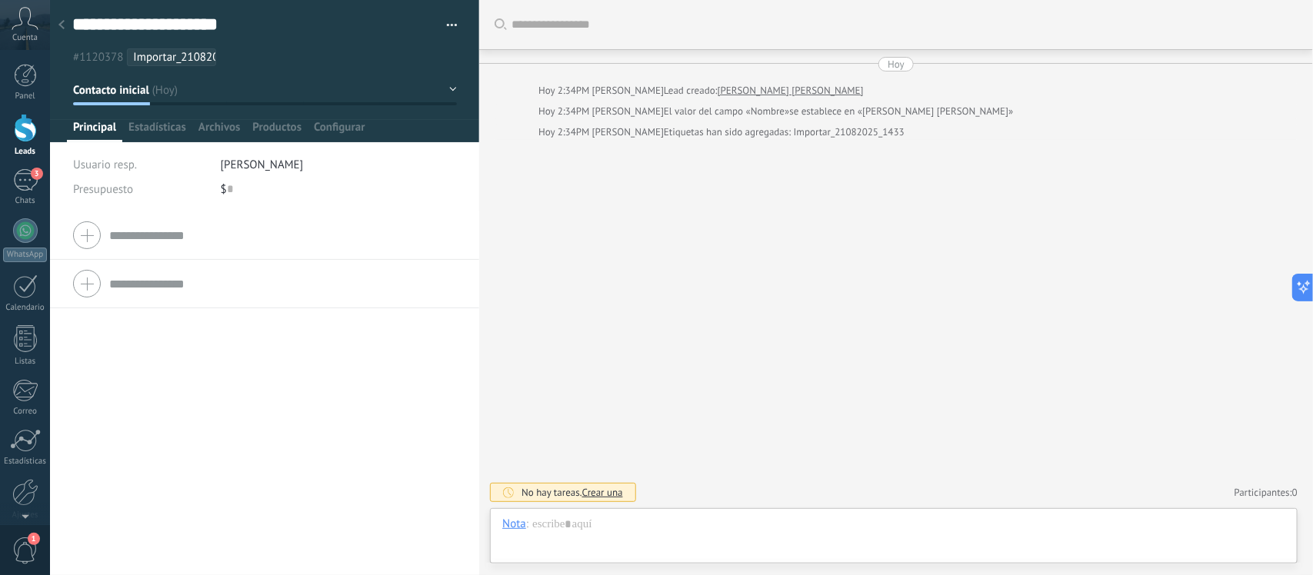
click at [62, 25] on icon at bounding box center [61, 24] width 6 height 9
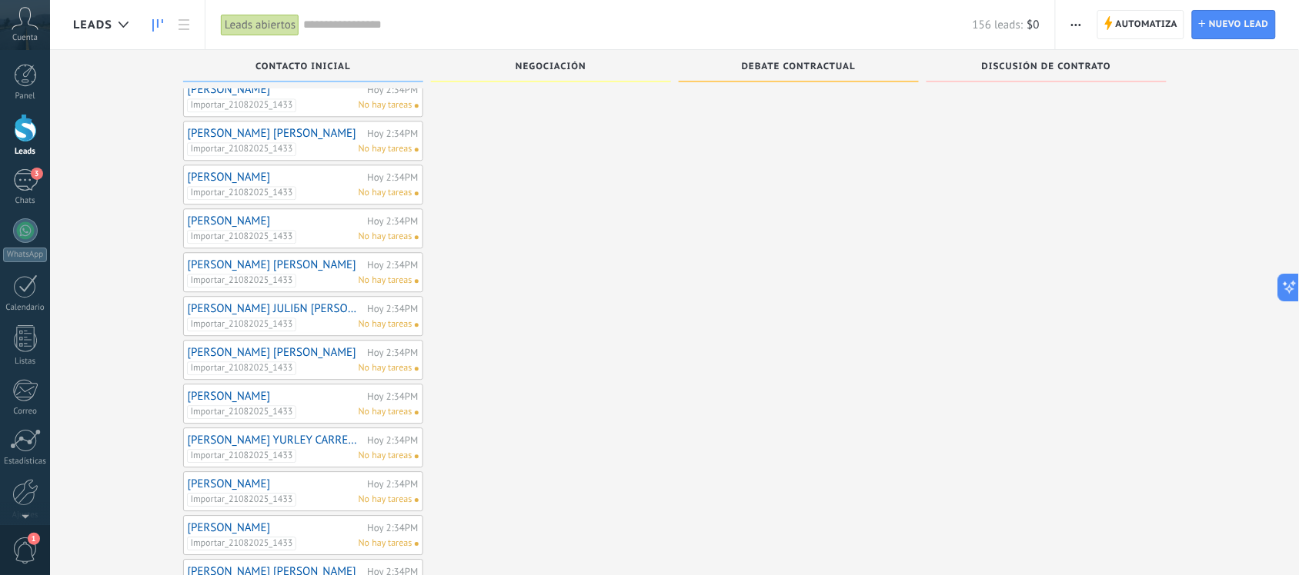
scroll to position [6537, 0]
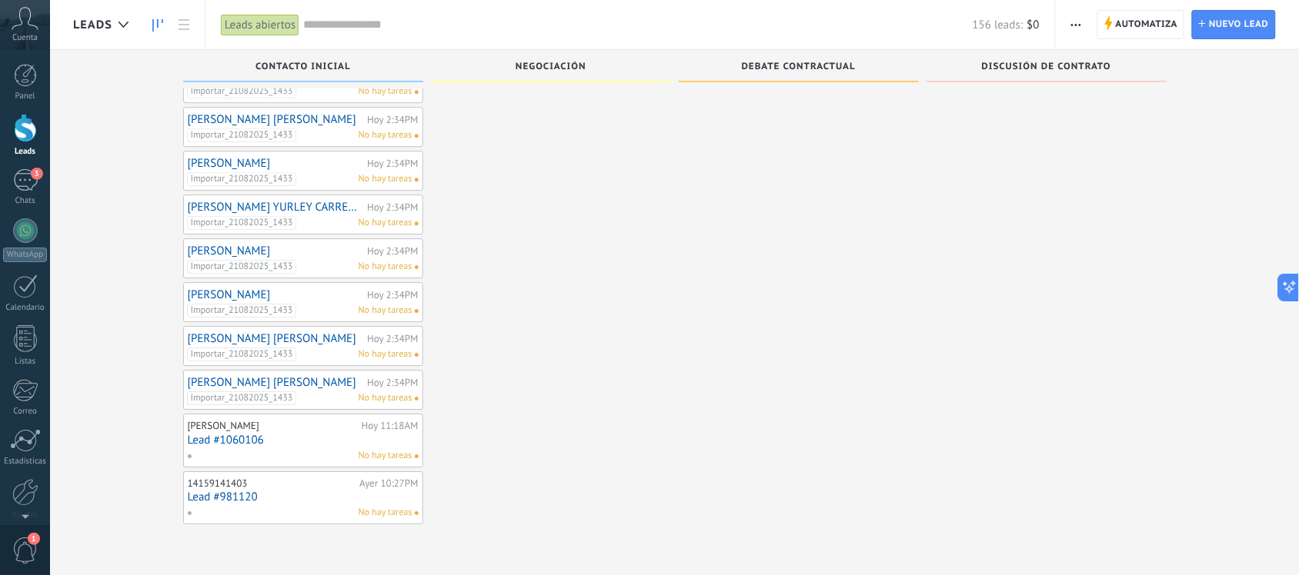
click at [298, 378] on link "LAURA MILENA OLIVEROS BAYONA" at bounding box center [276, 382] width 176 height 13
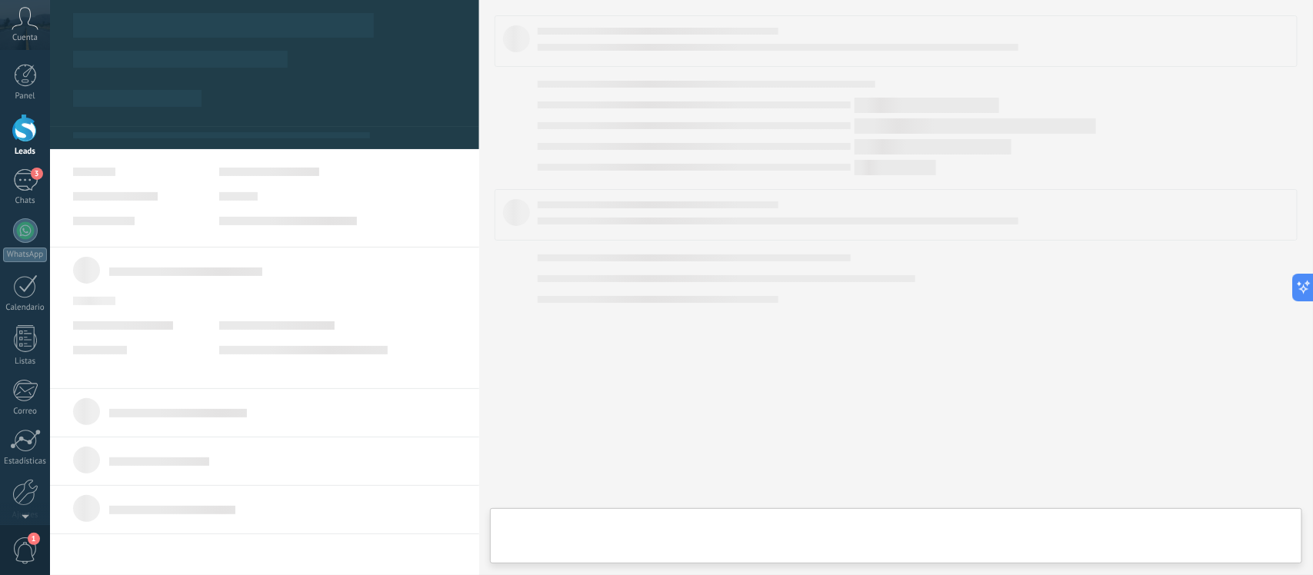
type textarea "**********"
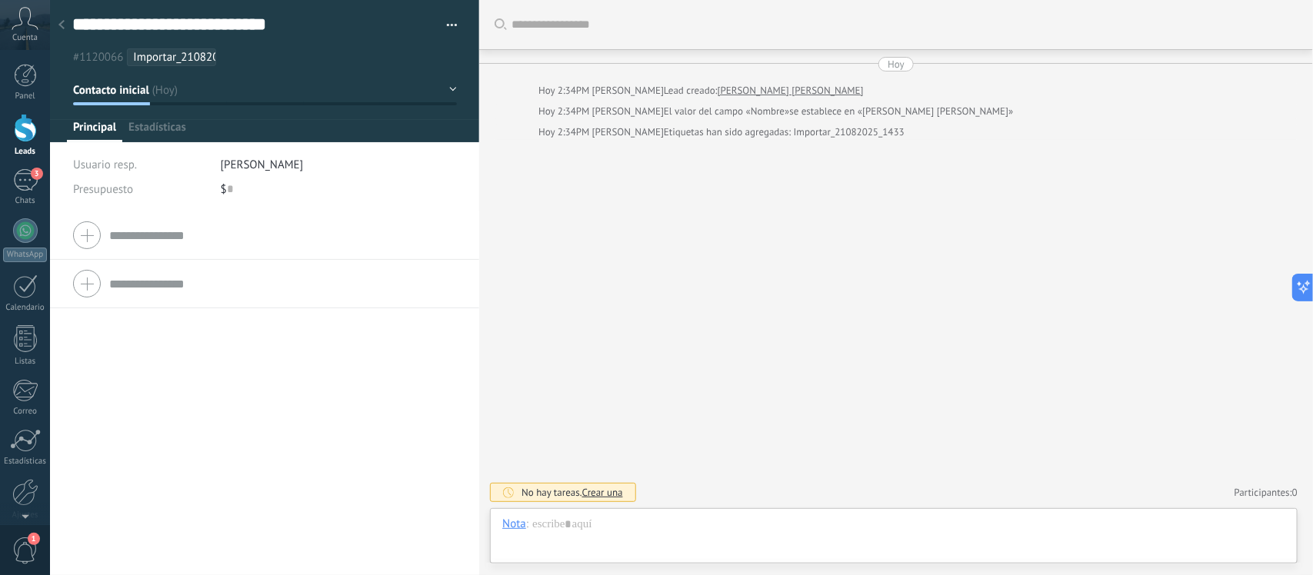
scroll to position [23, 0]
click at [608, 525] on div at bounding box center [893, 540] width 783 height 46
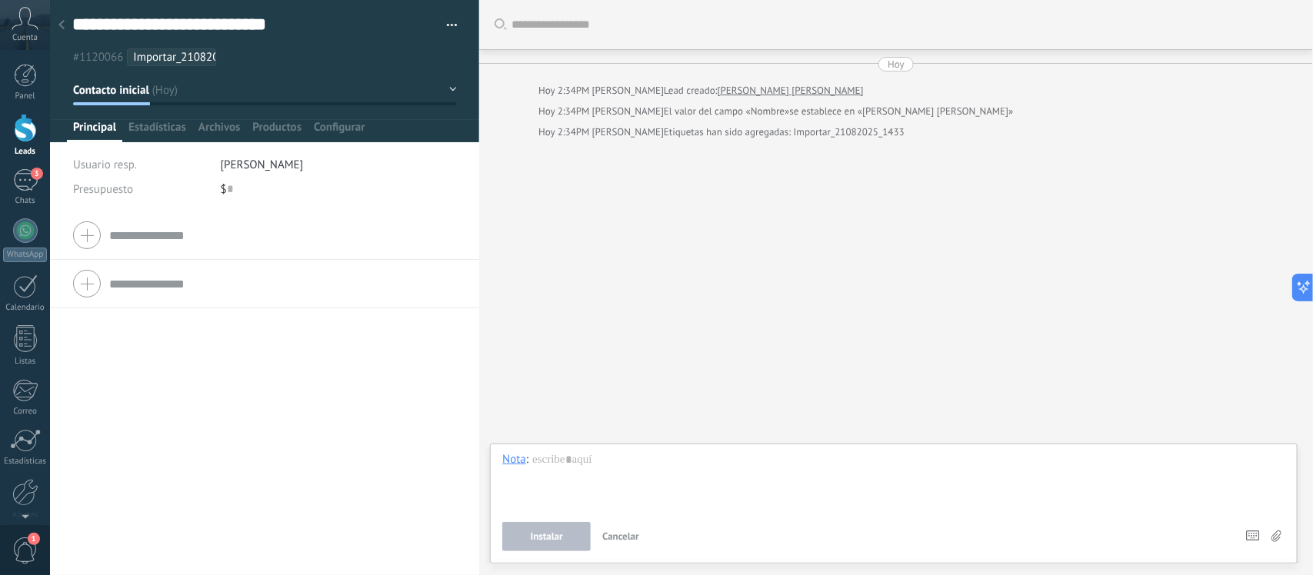
click at [620, 335] on div "Buscar Carga más Hoy Hoy 2:34PM Laura Oliveros Lead creado: LAURA MILENA OLIVER…" at bounding box center [896, 287] width 834 height 575
click at [864, 315] on div "Buscar Carga más Hoy Hoy 2:34PM Laura Oliveros Lead creado: LAURA MILENA OLIVER…" at bounding box center [896, 287] width 834 height 575
click at [722, 479] on div at bounding box center [893, 481] width 783 height 58
drag, startPoint x: 613, startPoint y: 469, endPoint x: 525, endPoint y: 452, distance: 90.1
click at [525, 452] on div "Nota : ****" at bounding box center [893, 481] width 783 height 58
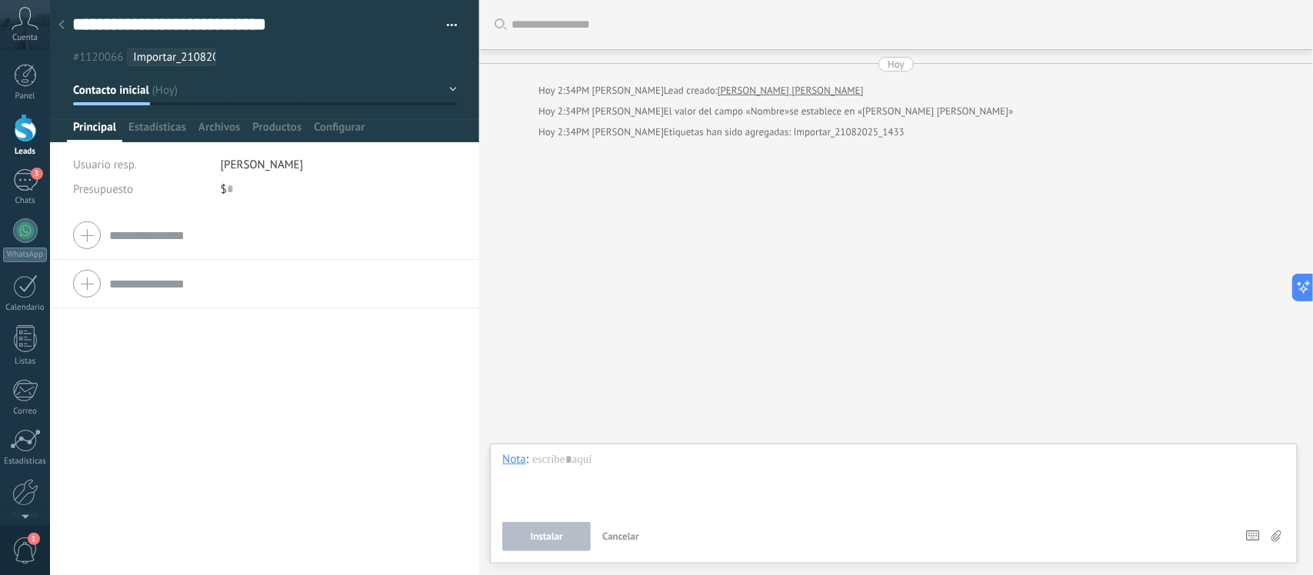
click at [672, 198] on div "Buscar Carga más Hoy Hoy 2:34PM Laura Oliveros Lead creado: LAURA MILENA OLIVER…" at bounding box center [896, 287] width 834 height 575
click at [177, 124] on span "Estadísticas" at bounding box center [157, 131] width 58 height 22
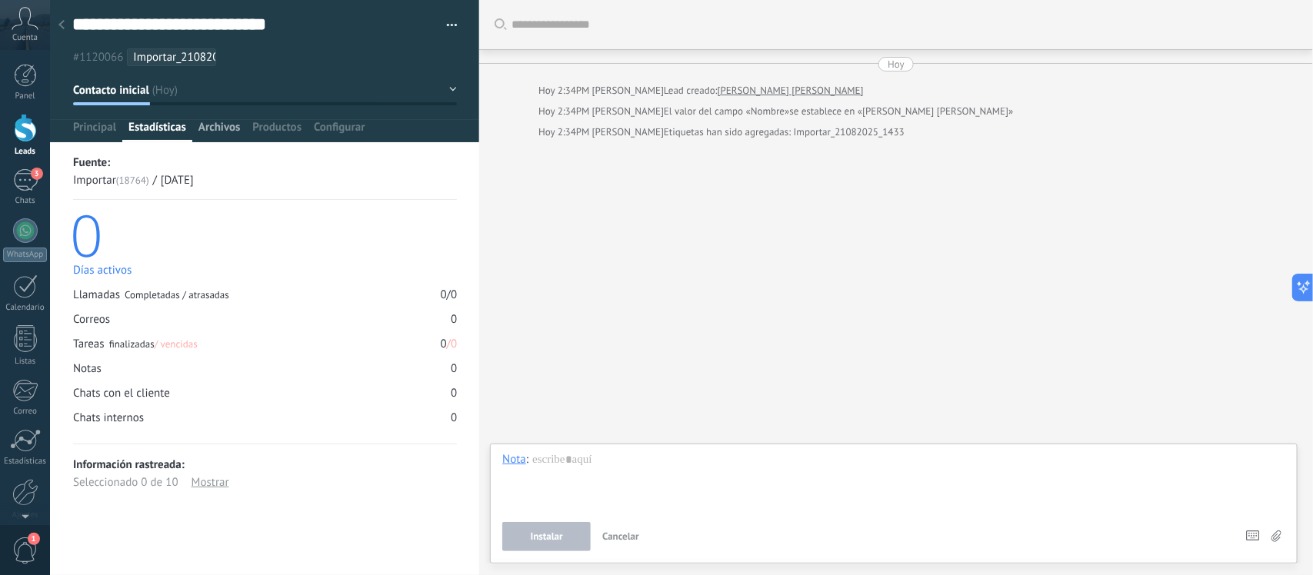
click at [217, 123] on span "Archivos" at bounding box center [219, 131] width 42 height 22
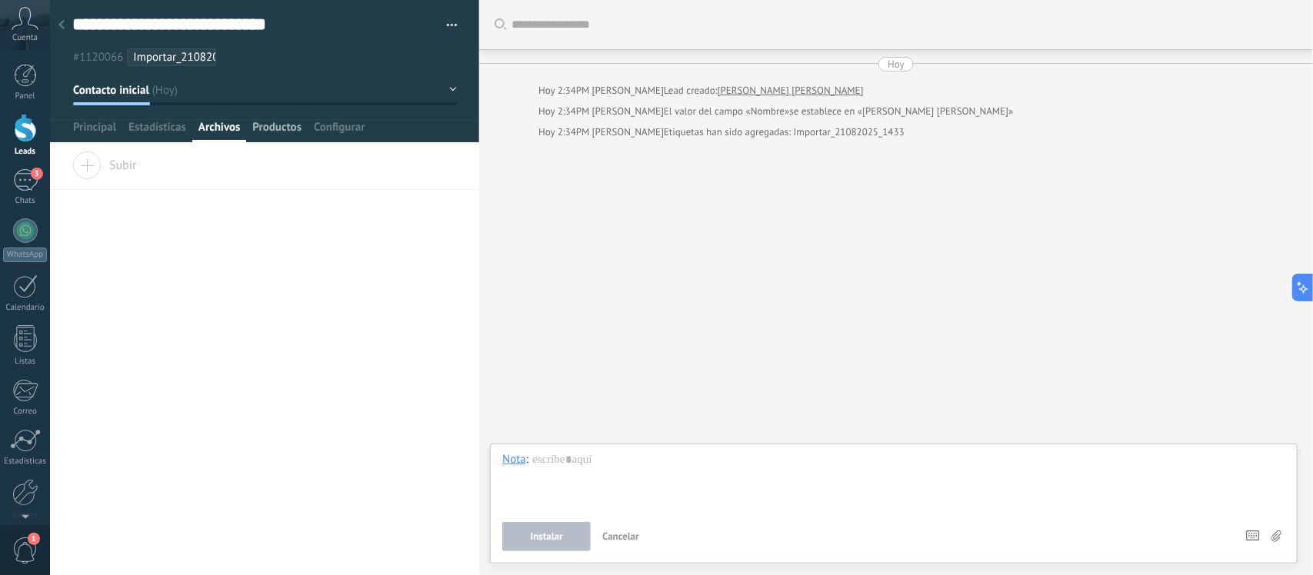
click at [273, 129] on span "Productos" at bounding box center [276, 131] width 49 height 22
drag, startPoint x: 355, startPoint y: 132, endPoint x: 232, endPoint y: 132, distance: 122.3
click at [354, 132] on span "Configurar" at bounding box center [339, 131] width 51 height 22
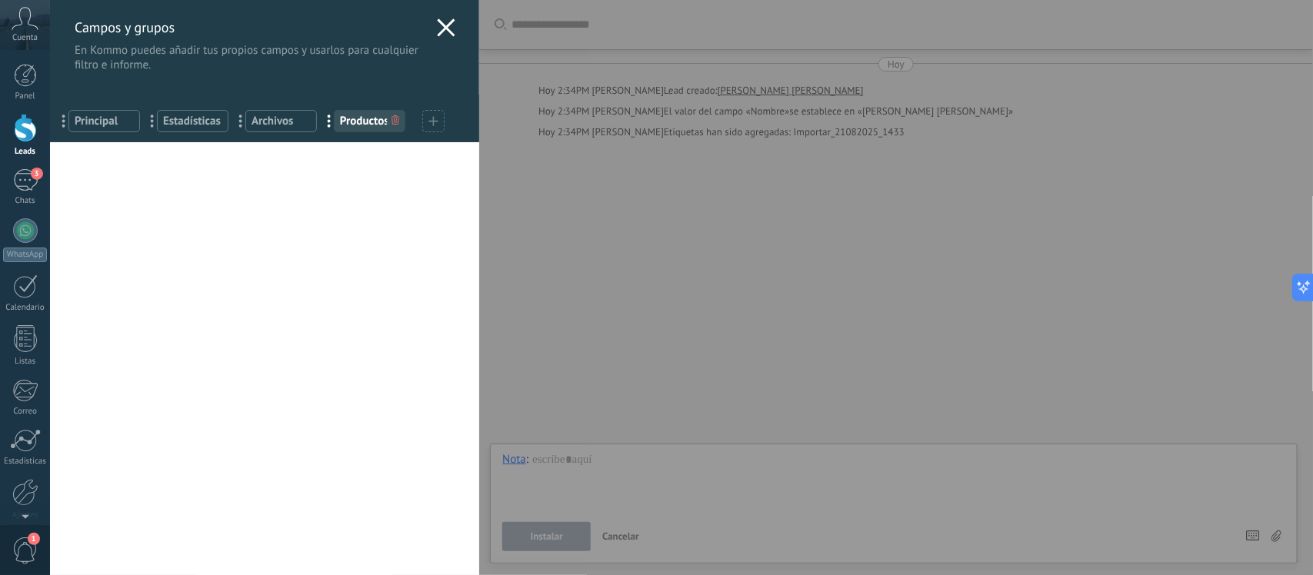
click at [105, 128] on div "... Principal" at bounding box center [104, 121] width 72 height 22
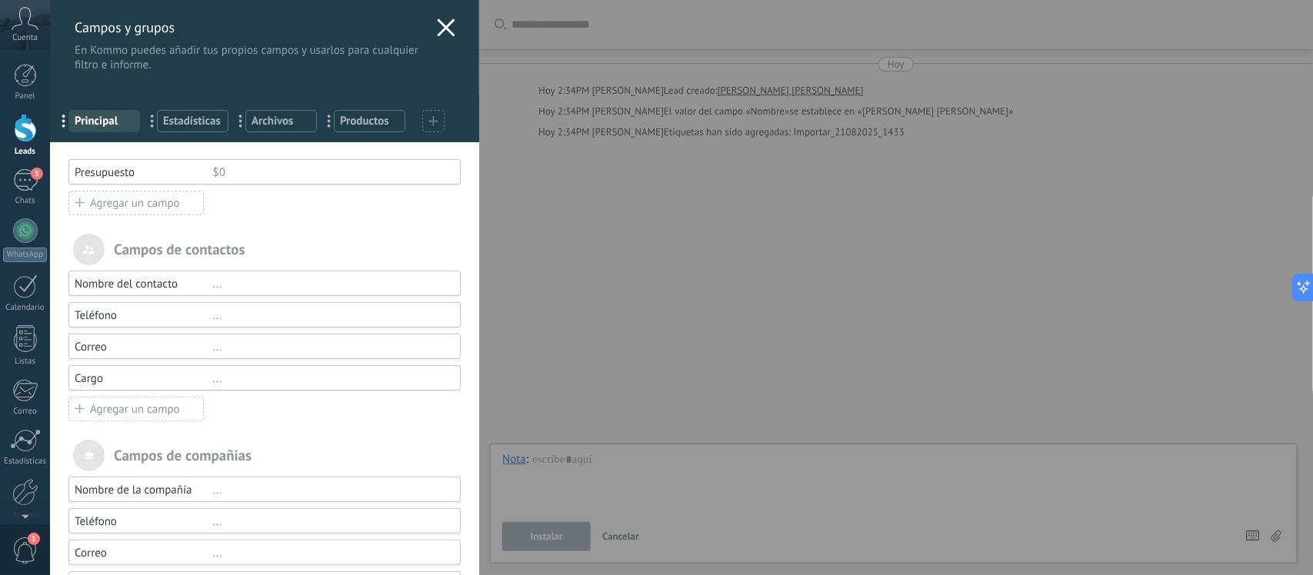
click at [450, 25] on icon at bounding box center [446, 27] width 18 height 18
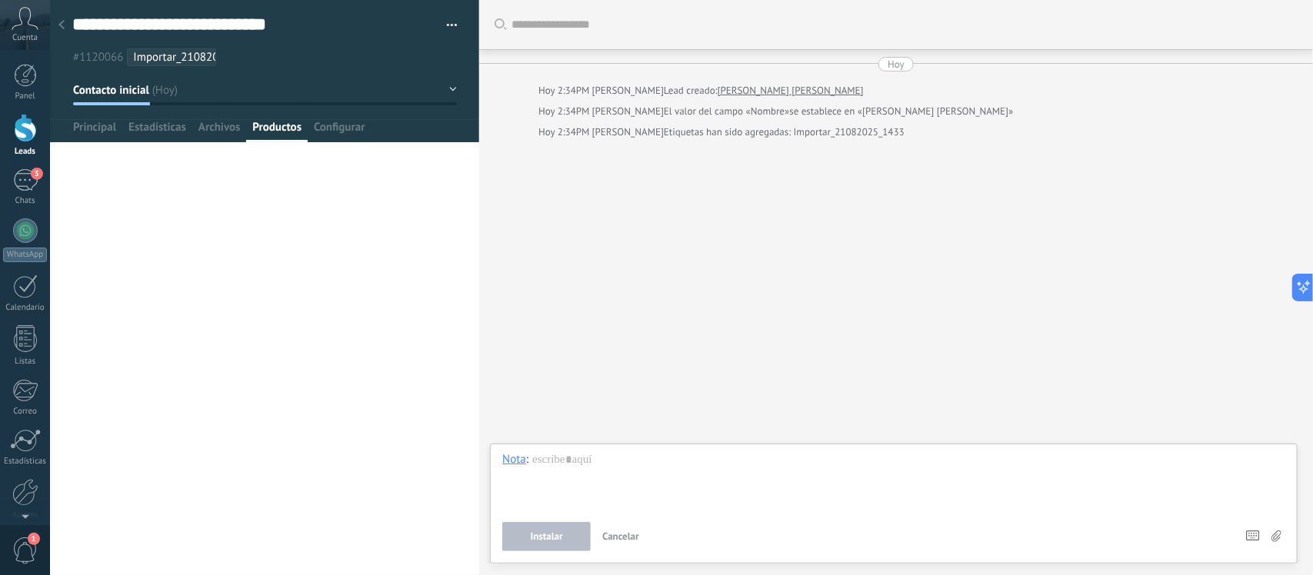
click at [58, 22] on icon at bounding box center [61, 24] width 6 height 9
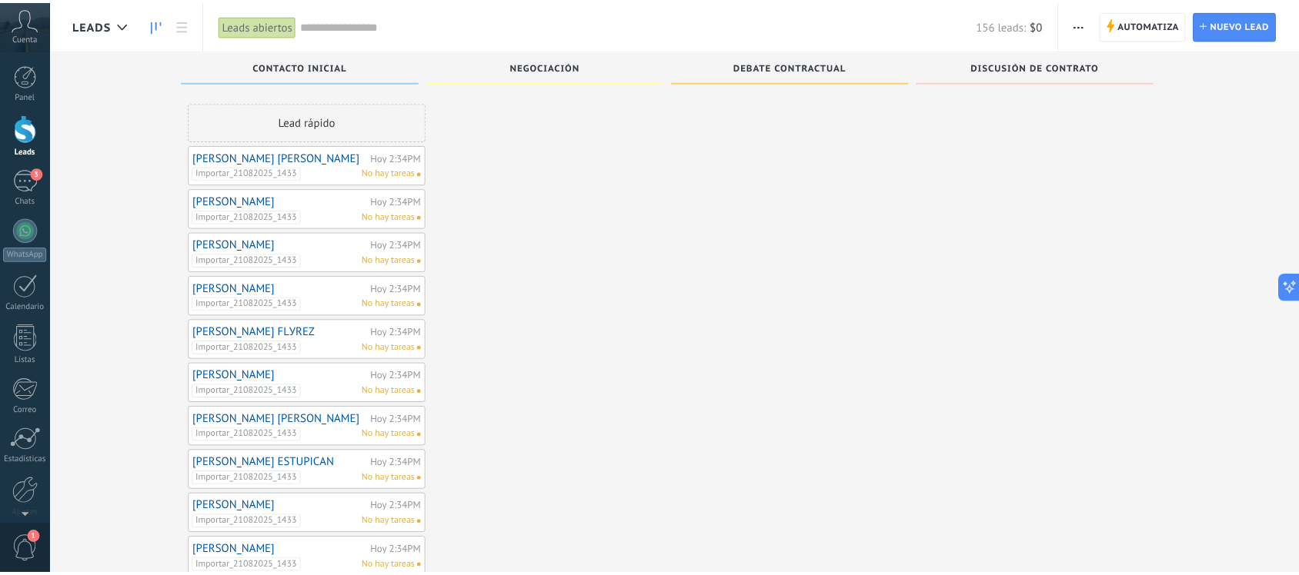
scroll to position [6525, 0]
